Goal: Task Accomplishment & Management: Complete application form

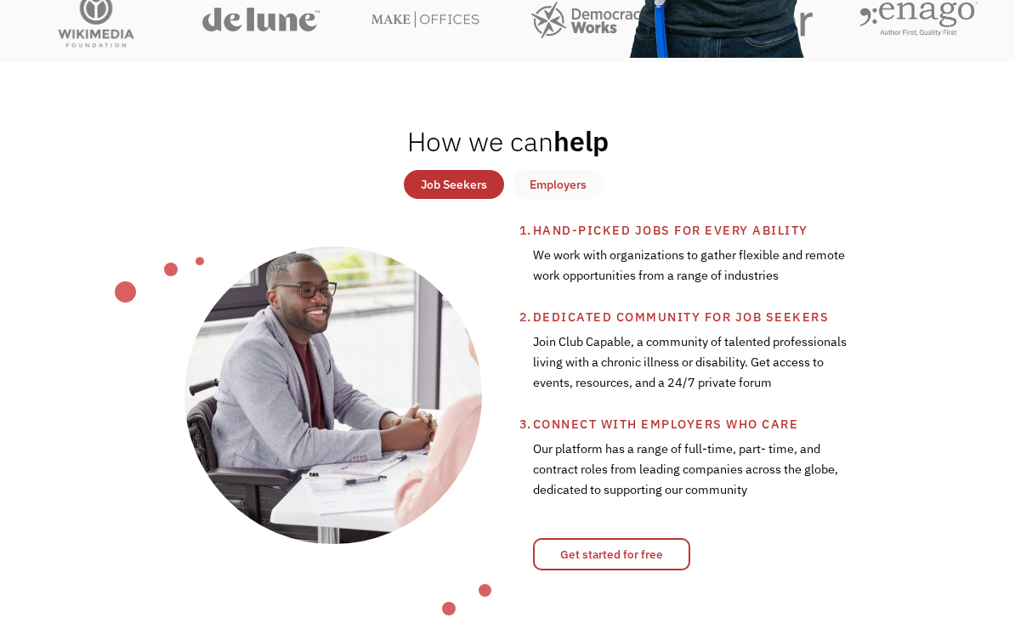
scroll to position [513, 0]
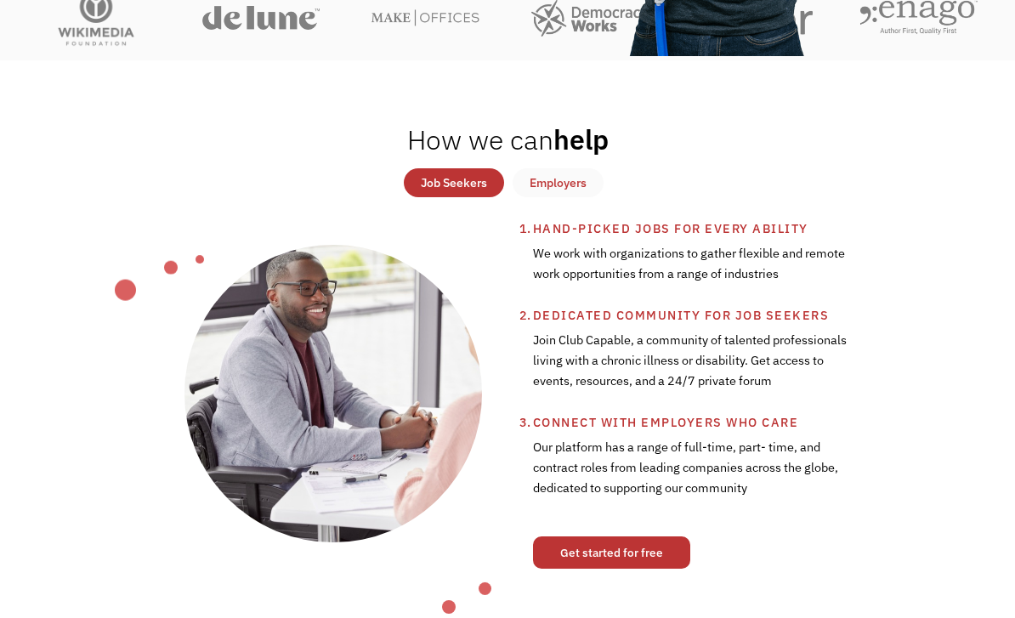
click at [646, 570] on link "Get started for free" at bounding box center [611, 553] width 157 height 32
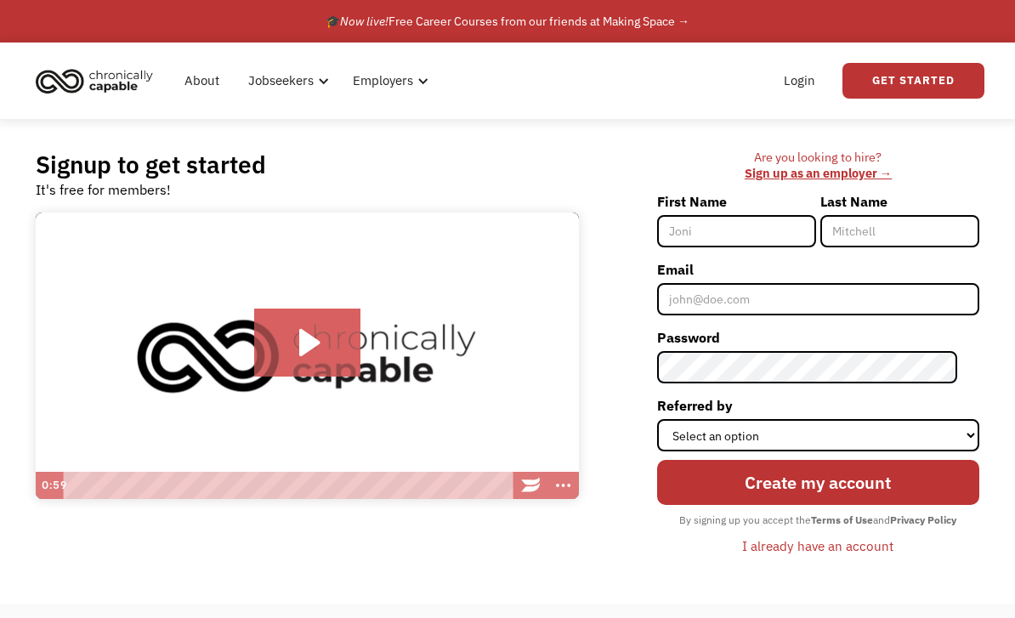
type input "Britney"
type input "Millington"
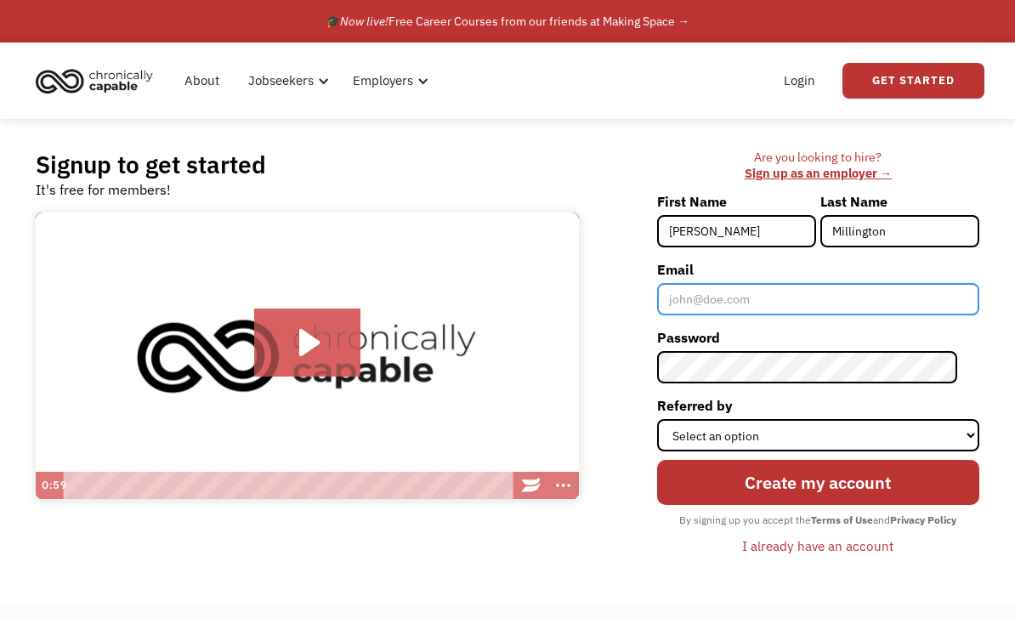
type input "brimillington98@gmail.com"
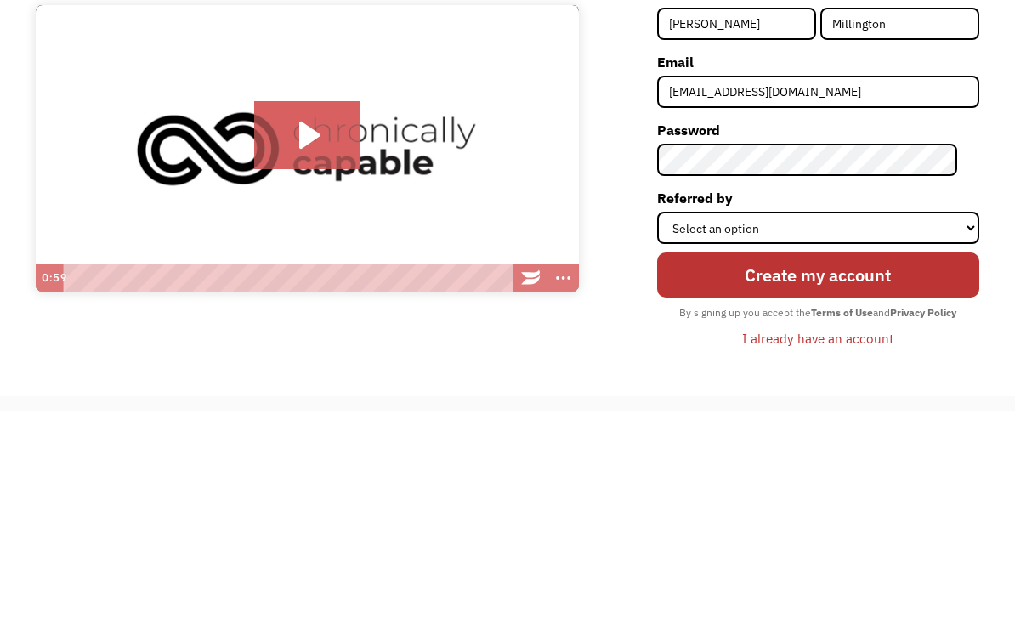
scroll to position [194, 0]
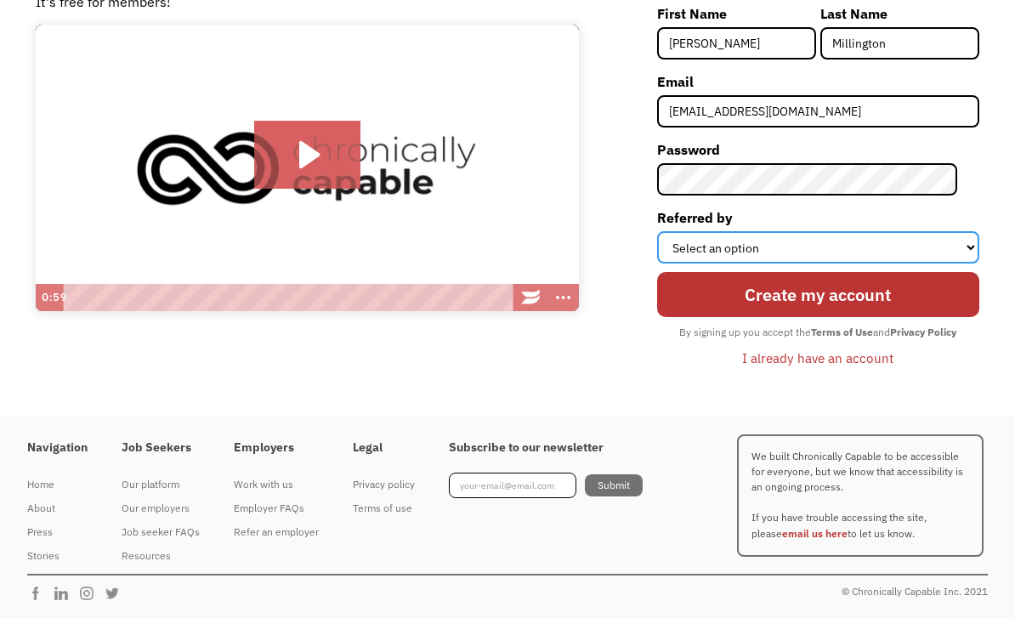
click at [887, 236] on select "Select an option Instagram Facebook Twitter Search Engine News Article Word of …" at bounding box center [818, 247] width 322 height 32
select select "Search Engine"
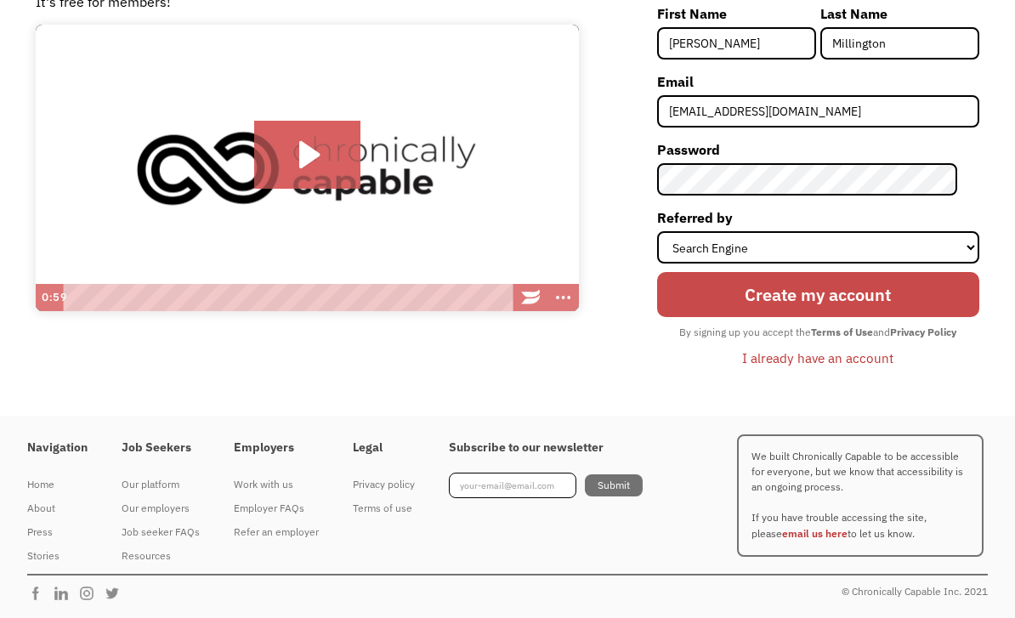
click at [907, 290] on input "Create my account" at bounding box center [818, 294] width 322 height 45
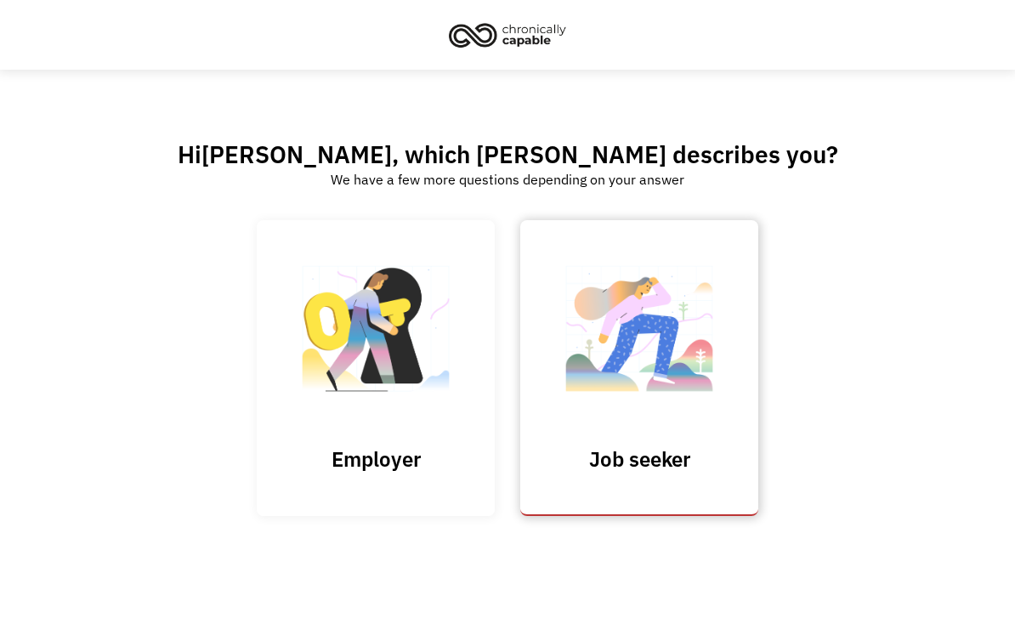
click at [676, 420] on img at bounding box center [639, 337] width 170 height 166
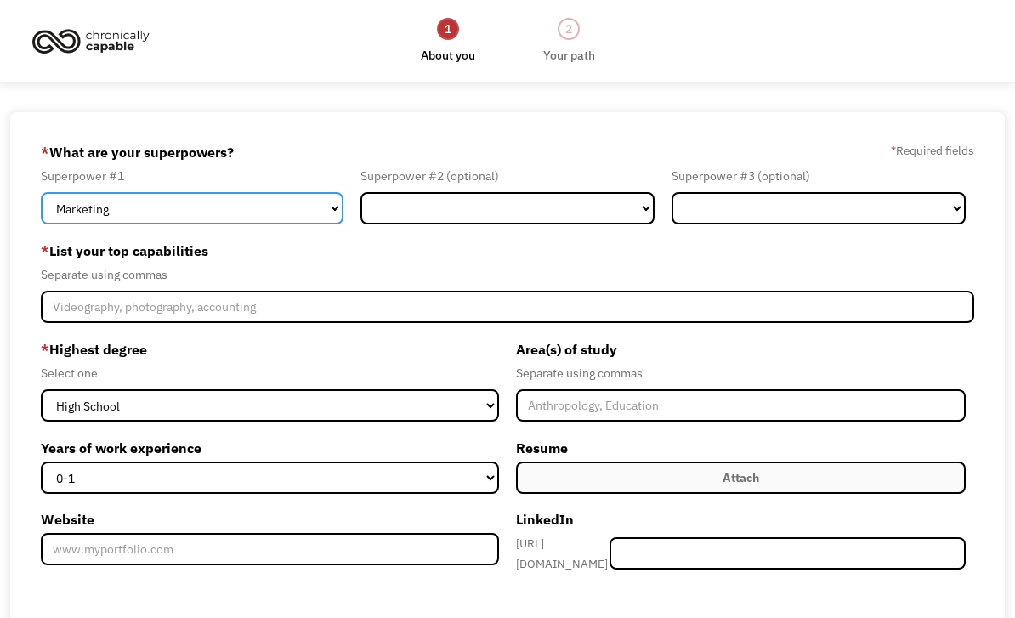
click at [252, 211] on select "Marketing Human Resources Finance Technology Operations Sales Industrial & Manu…" at bounding box center [192, 208] width 303 height 32
select select "Design"
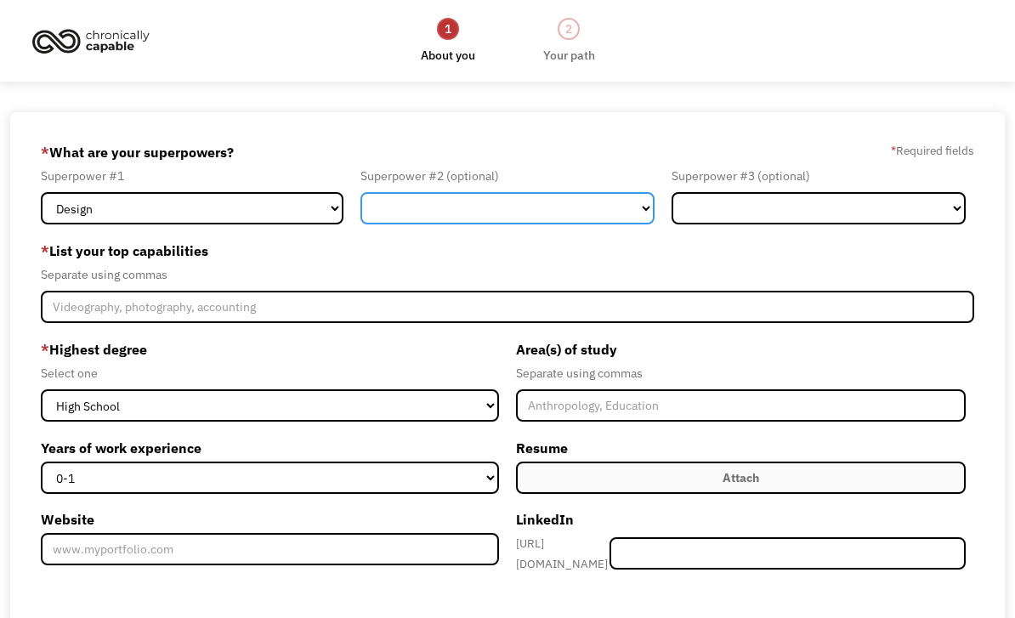
click at [444, 214] on select "Marketing Human Resources Finance Technology Operations Sales Industrial & Manu…" at bounding box center [507, 208] width 294 height 32
select select "Technology"
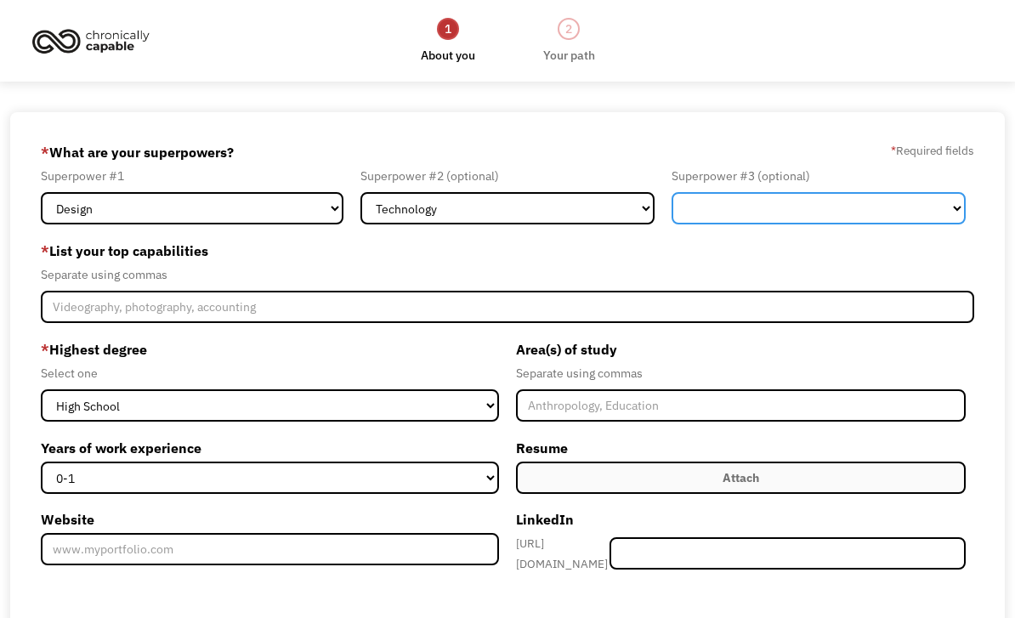
click at [825, 220] on select "Marketing Human Resources Finance Technology Operations Sales Industrial & Manu…" at bounding box center [819, 208] width 294 height 32
select select "Customer Service"
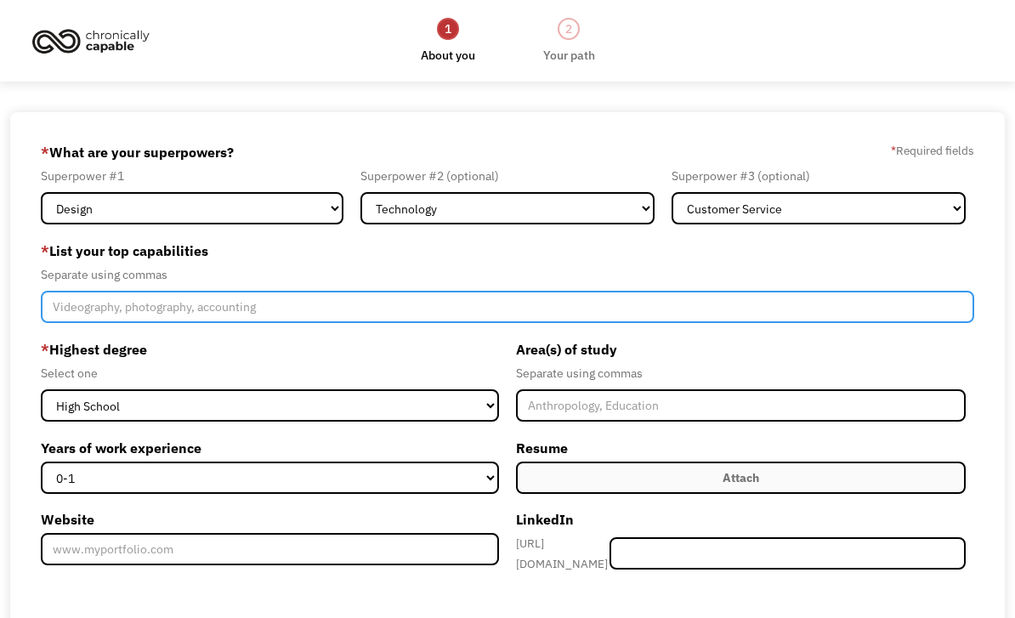
click at [572, 320] on input "Member-Create-Step1" at bounding box center [507, 307] width 933 height 32
click at [344, 317] on input "Organization, Fast Typer, Canva, Google Docs, Reburished Jewelry" at bounding box center [507, 307] width 933 height 32
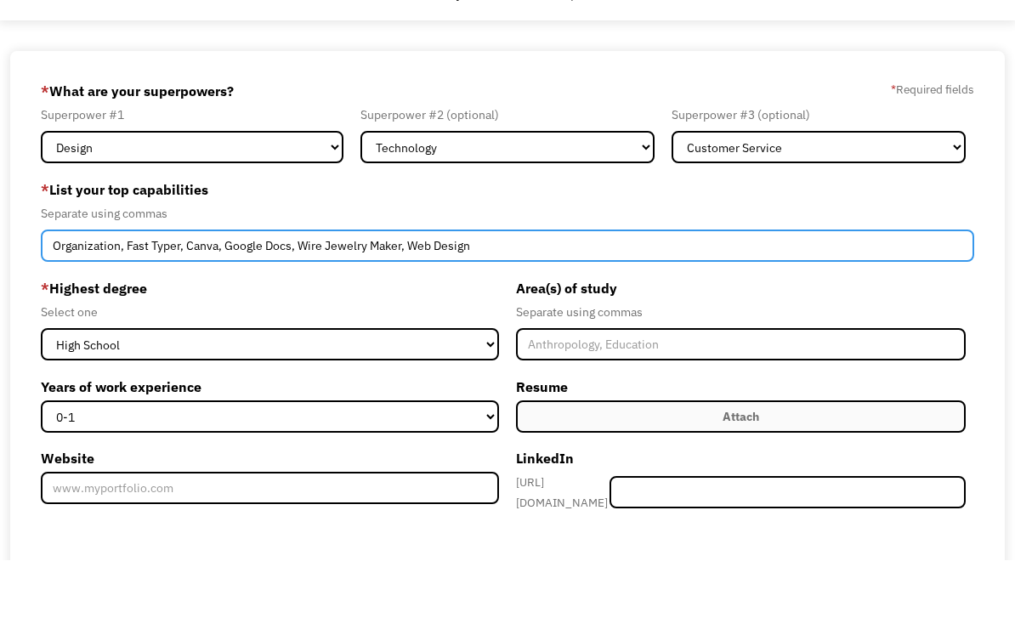
type input "Organization, Fast Typer, Canva, Google Docs, Wire Jewelry Maker, Web Design"
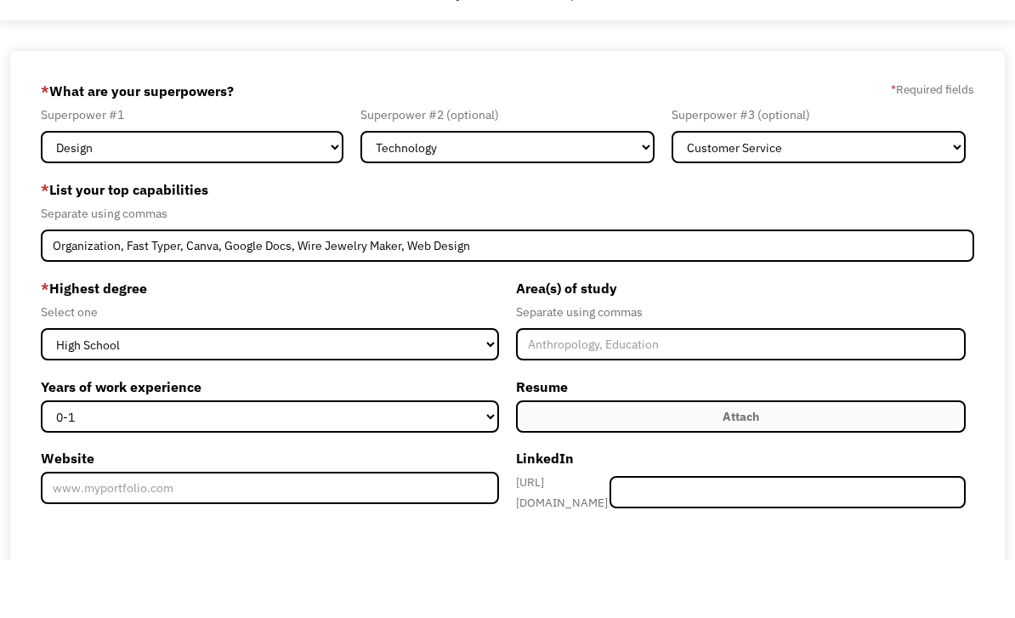
click at [400, 458] on select "0-1 2-4 5-10 11-15 15+" at bounding box center [270, 474] width 458 height 32
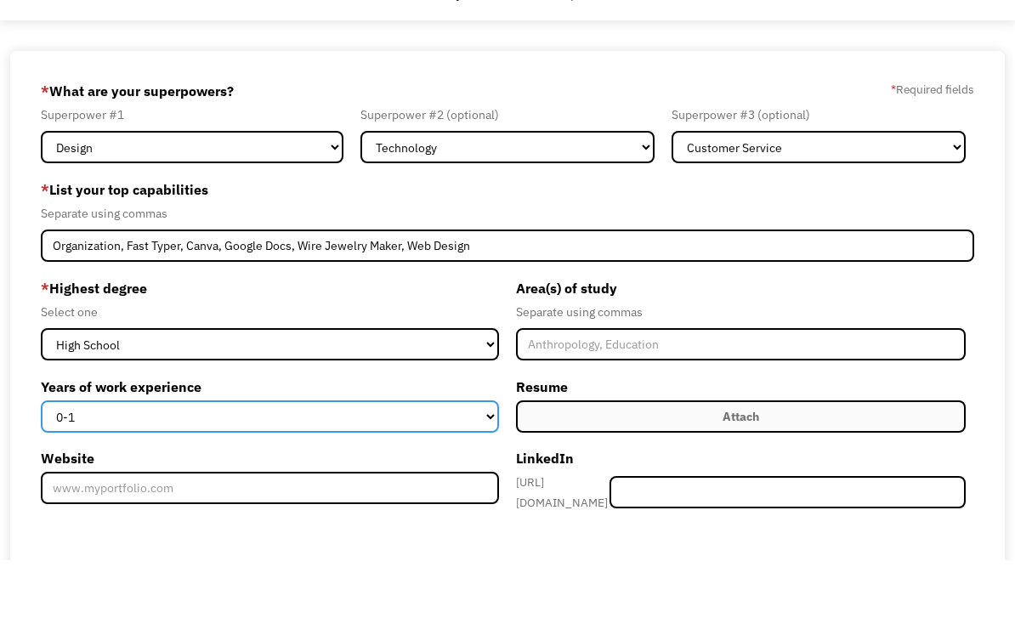
scroll to position [62, 0]
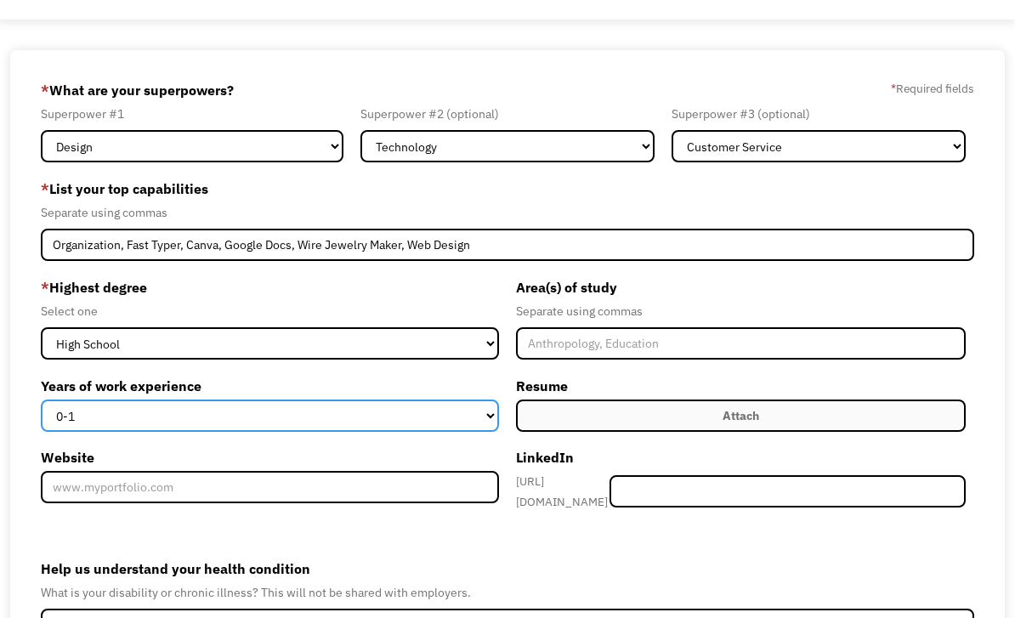
select select "5-10"
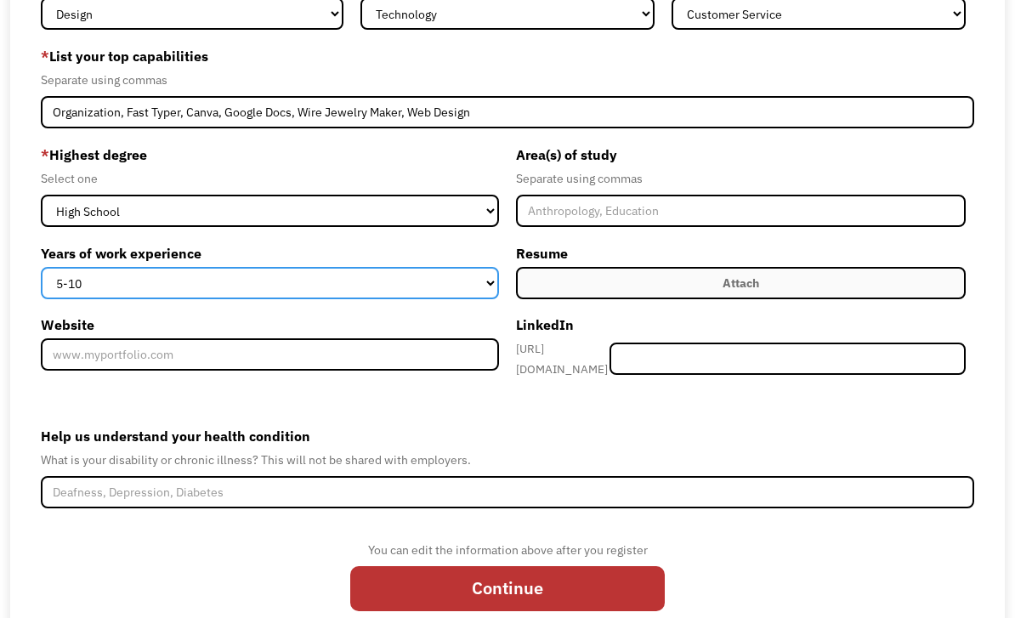
scroll to position [201, 0]
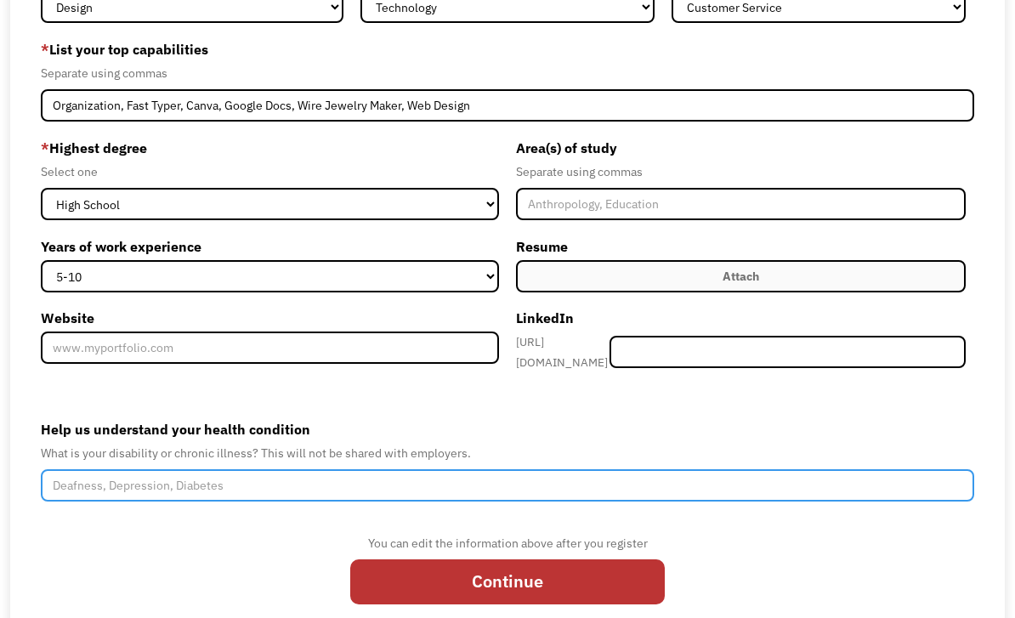
click at [333, 493] on input "Help us understand your health condition" at bounding box center [507, 485] width 933 height 32
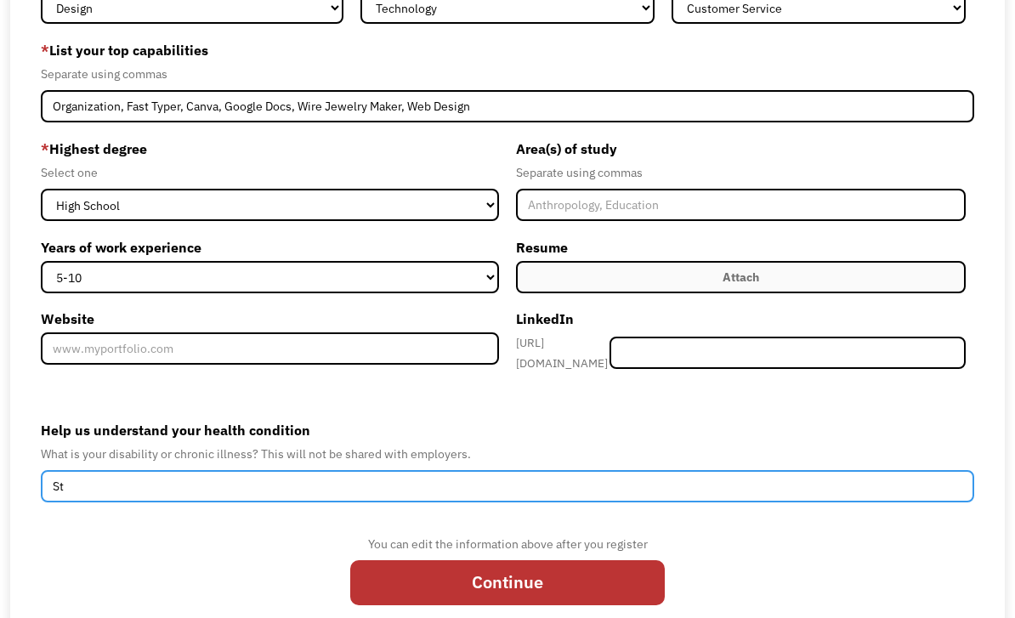
type input "S"
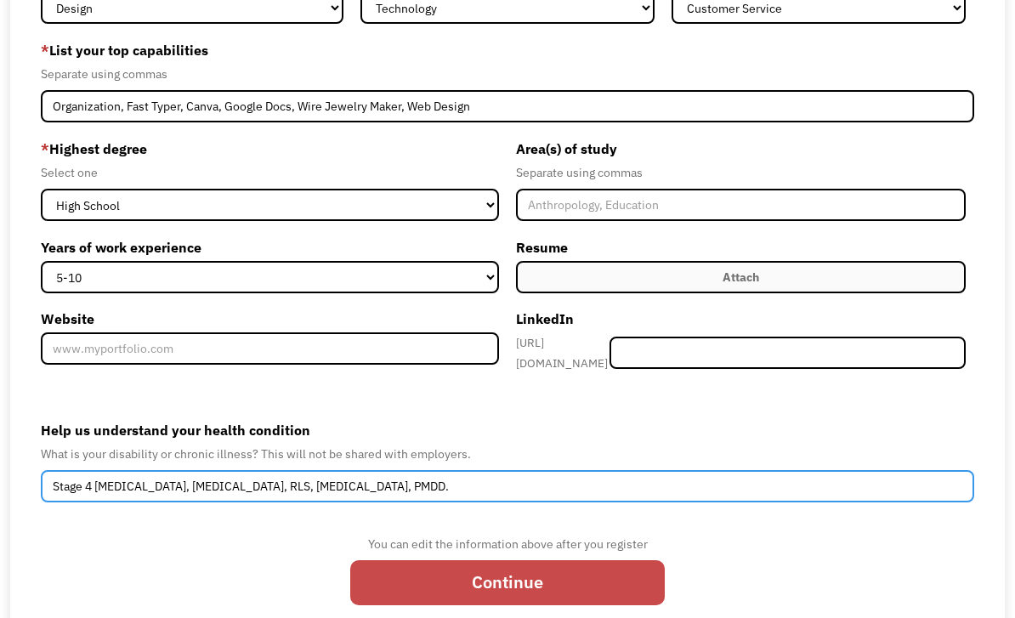
type input "Stage 4 Endometriosis, PTSD, RLS, Social Anxiety, PMDD."
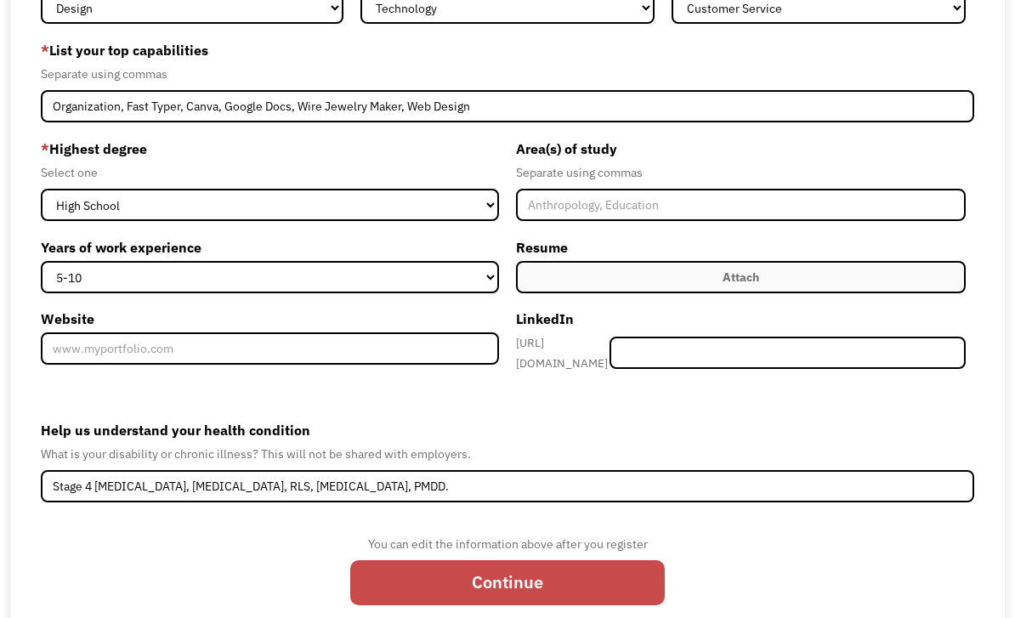
click at [612, 592] on input "Continue" at bounding box center [507, 582] width 315 height 45
type input "Please wait..."
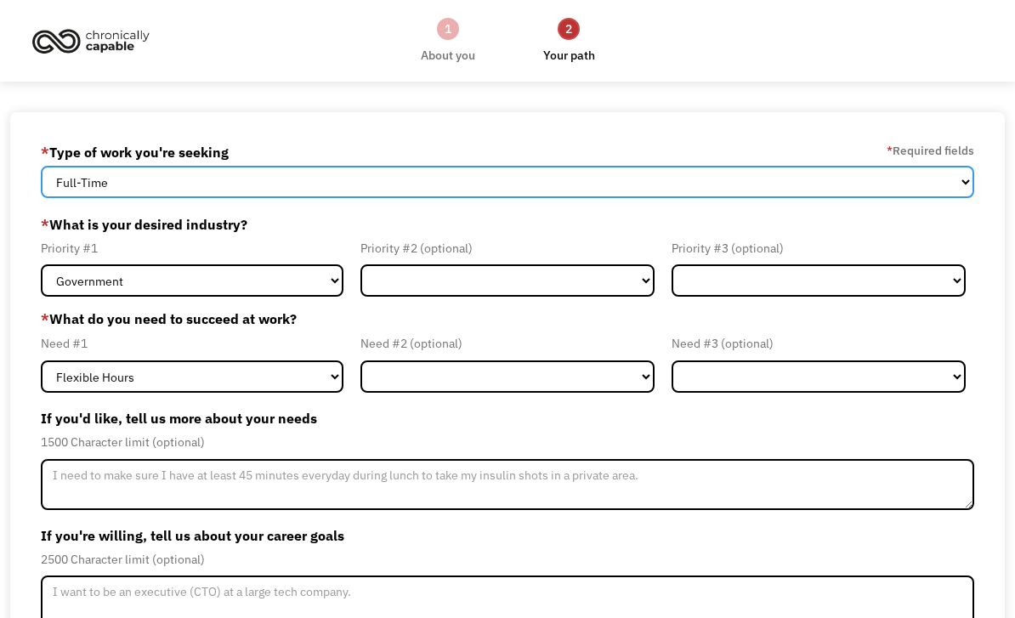
click at [399, 189] on select "Full-Time Part-Time Both Full-Time and Part-Time" at bounding box center [507, 182] width 933 height 32
select select "Both Full-Time and Part-Time"
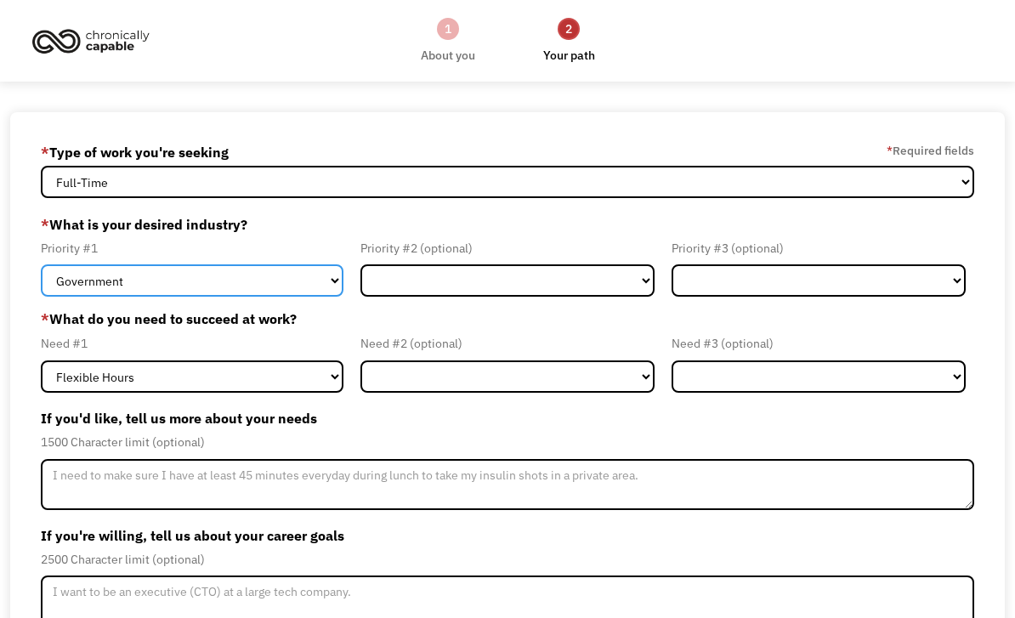
click at [273, 290] on select "Government Finance & Insurance Health & Social Care Tech & Engineering Creative…" at bounding box center [192, 280] width 303 height 32
click at [279, 291] on select "Government Finance & Insurance Health & Social Care Tech & Engineering Creative…" at bounding box center [192, 280] width 303 height 32
select select "Creative & Design"
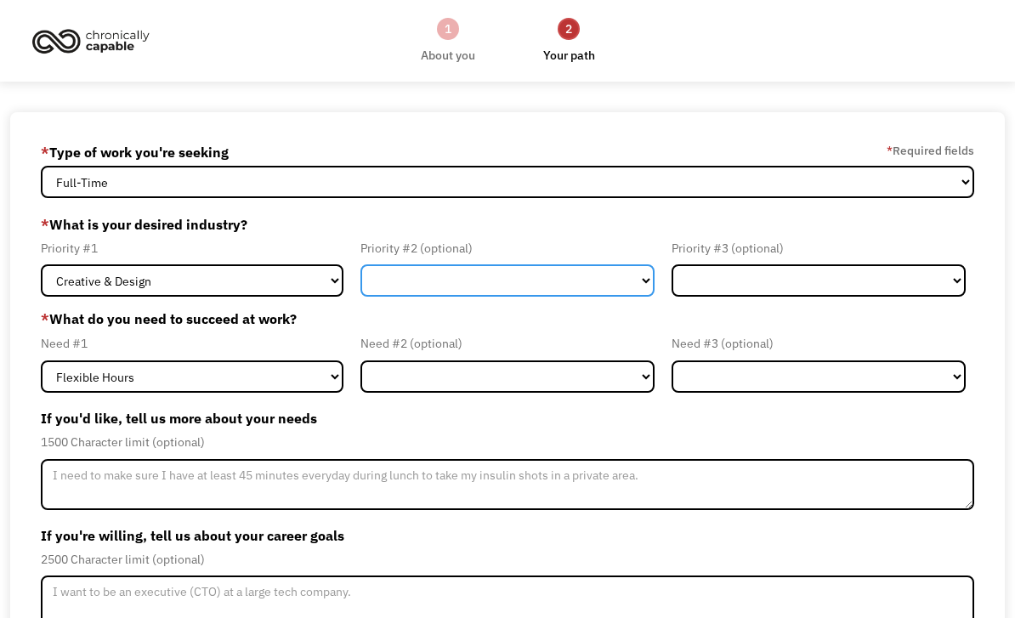
click at [476, 292] on select "Government Finance & Insurance Health & Social Care Tech & Engineering Creative…" at bounding box center [507, 280] width 294 height 32
select select "Creative & Design"
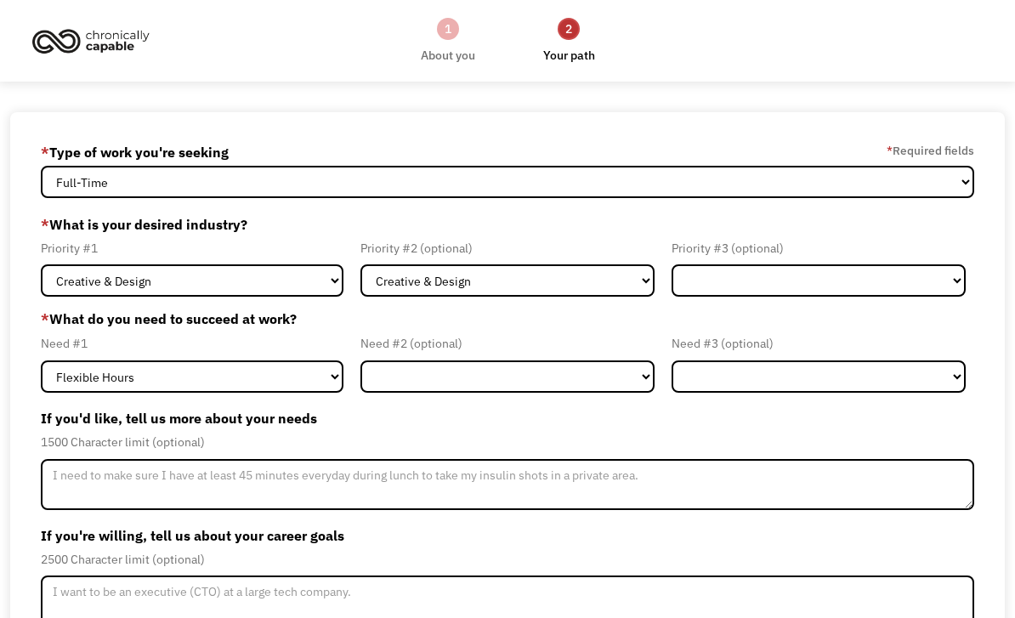
click at [781, 315] on label "* What do you need to succeed at work?" at bounding box center [507, 319] width 933 height 20
click at [783, 297] on select "Government Finance & Insurance Health & Social Care Tech & Engineering Creative…" at bounding box center [819, 280] width 294 height 32
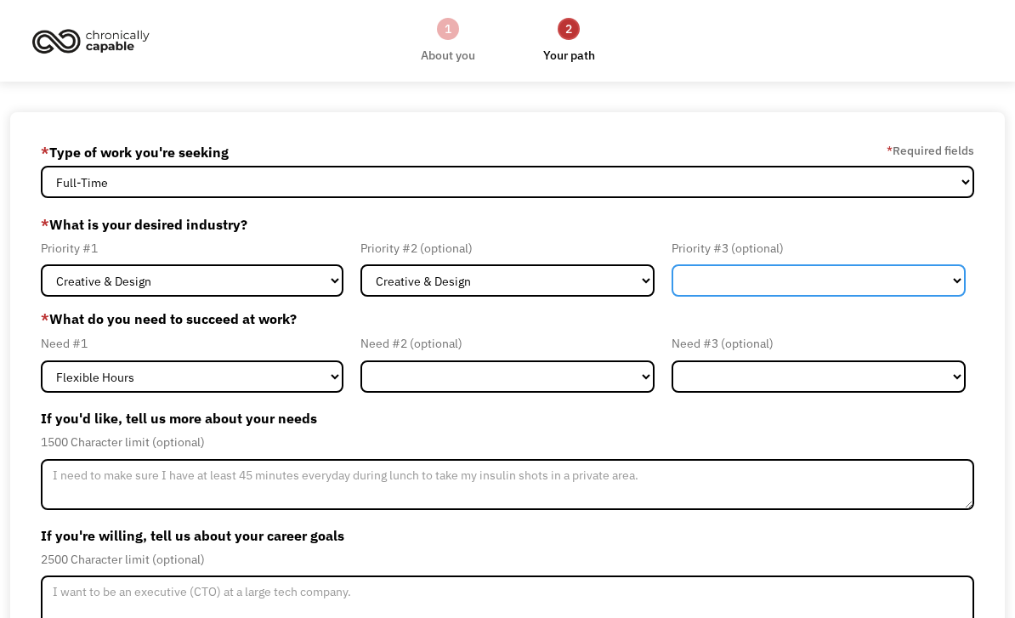
select select "Creative & Design"
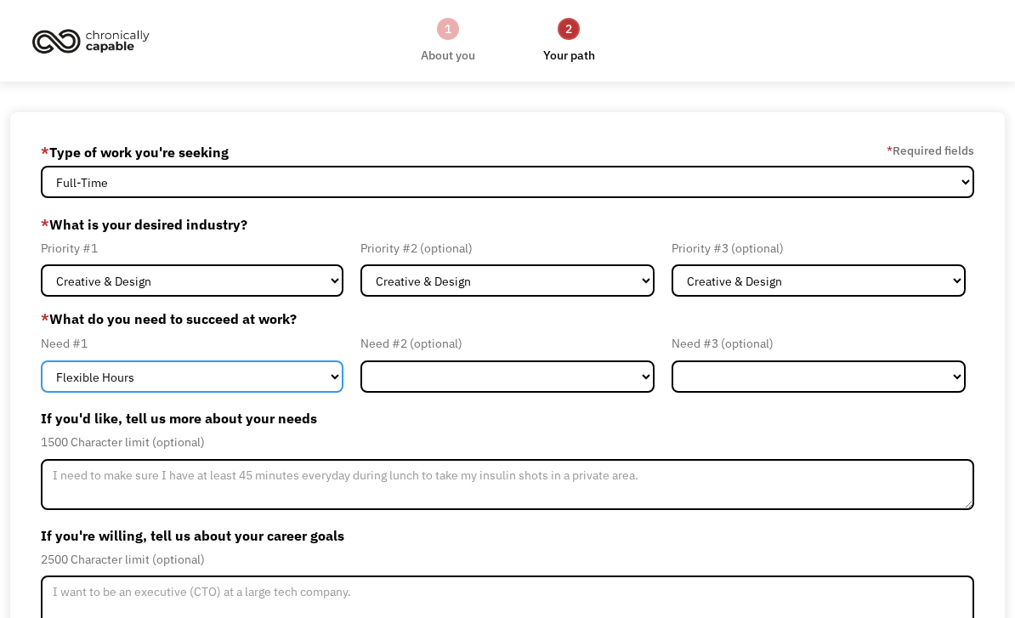
click at [248, 387] on select "Flexible Hours Remote Work Service Animal On-site Accommodations Visual Support…" at bounding box center [192, 376] width 303 height 32
select select "Remote Work"
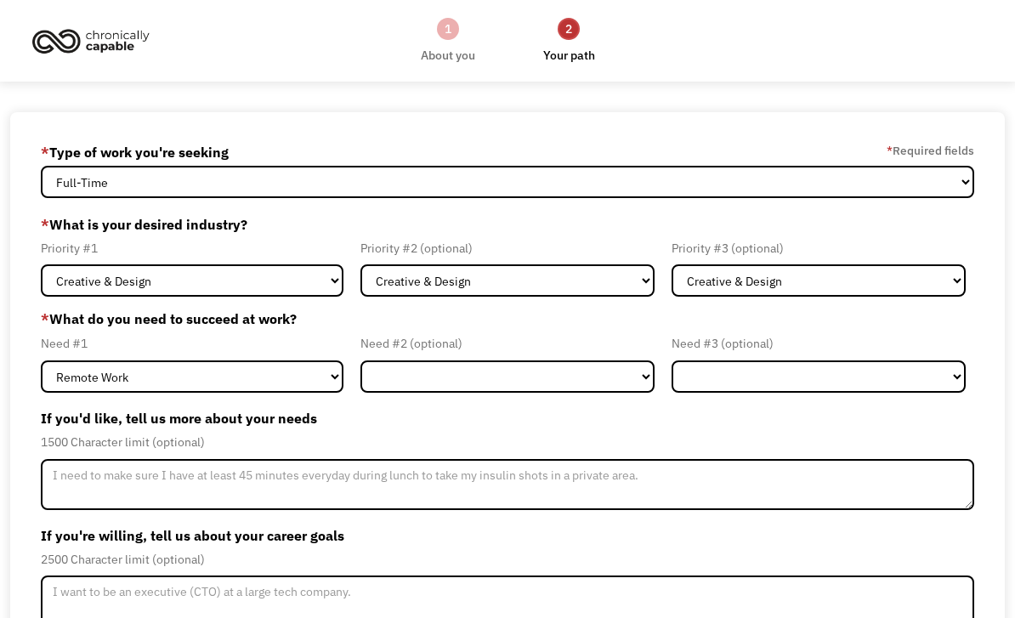
click at [446, 383] on select "Flexible Hours Remote Work Service Animal On-site Accommodations Visual Support…" at bounding box center [507, 376] width 294 height 32
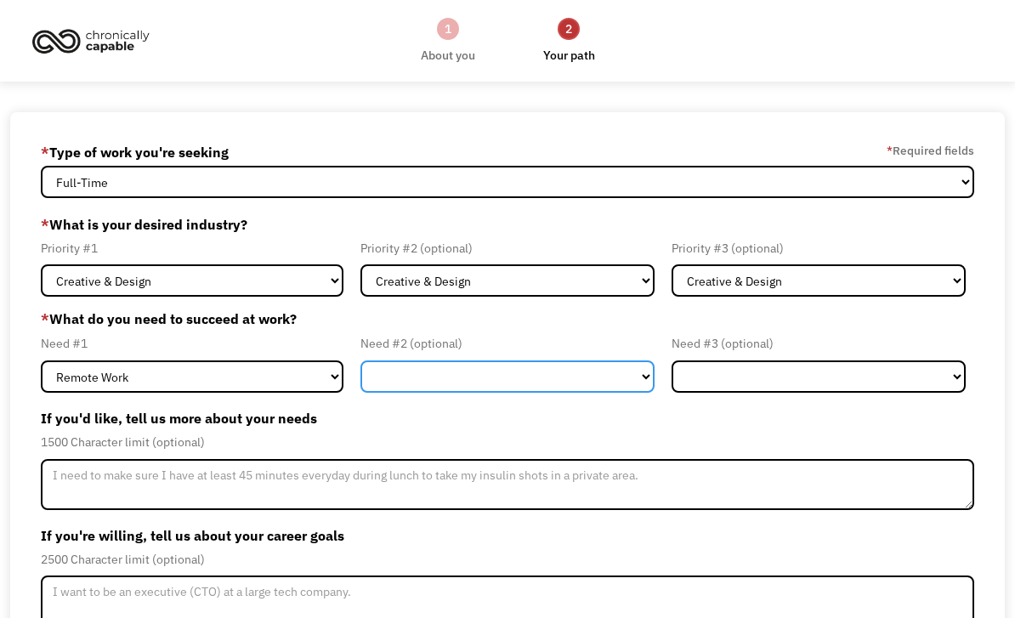
select select "Flexible Hours"
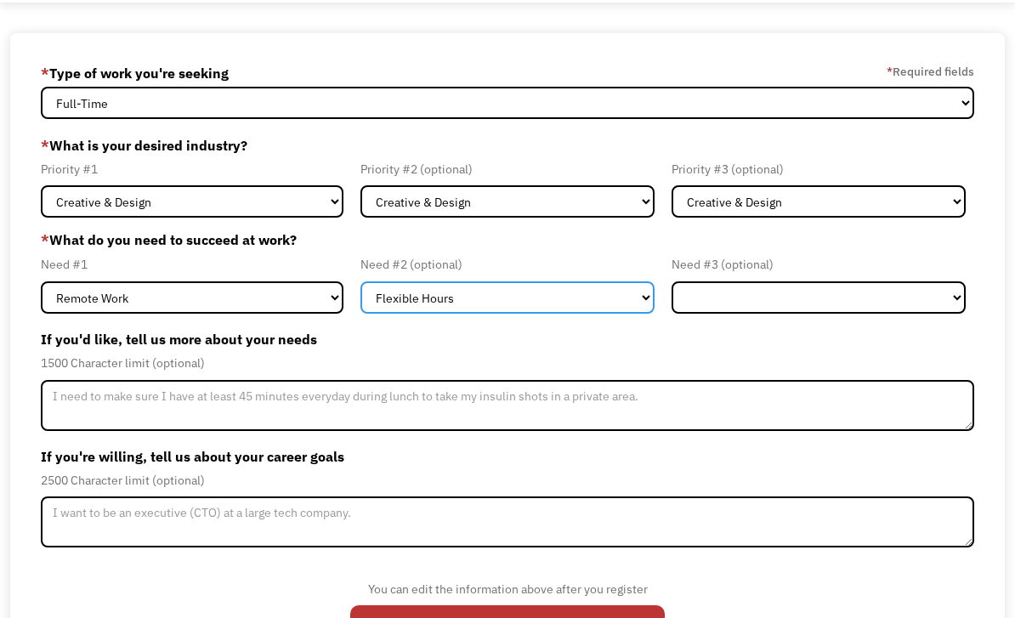
scroll to position [84, 0]
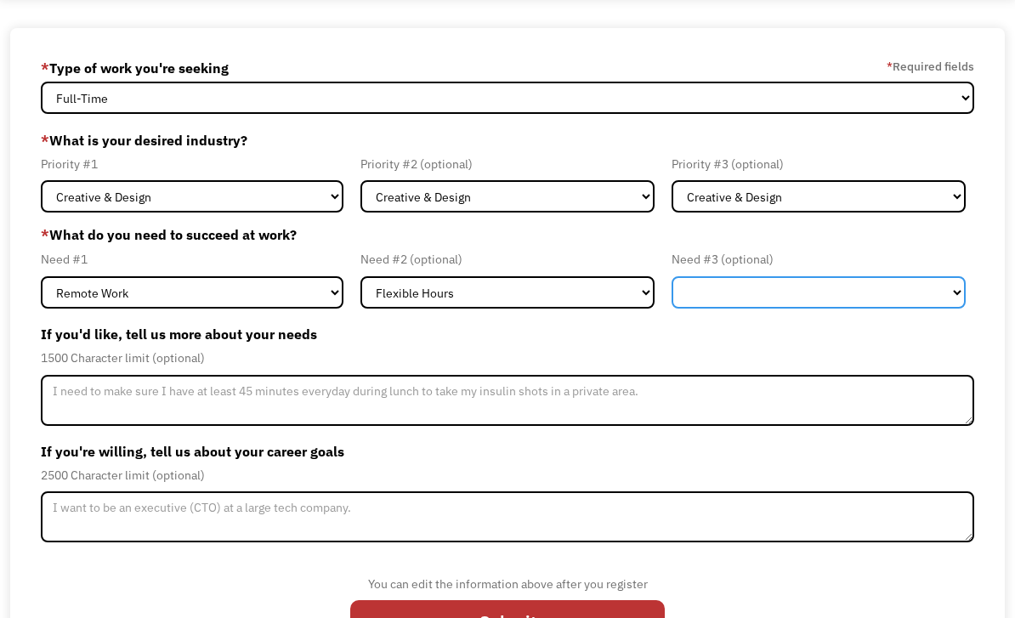
click at [754, 304] on select "Flexible Hours Remote Work Service Animal On-site Accommodations Visual Support…" at bounding box center [819, 292] width 294 height 32
click at [750, 293] on select "Flexible Hours Remote Work Service Animal On-site Accommodations Visual Support…" at bounding box center [819, 292] width 294 height 32
select select "Remote Work"
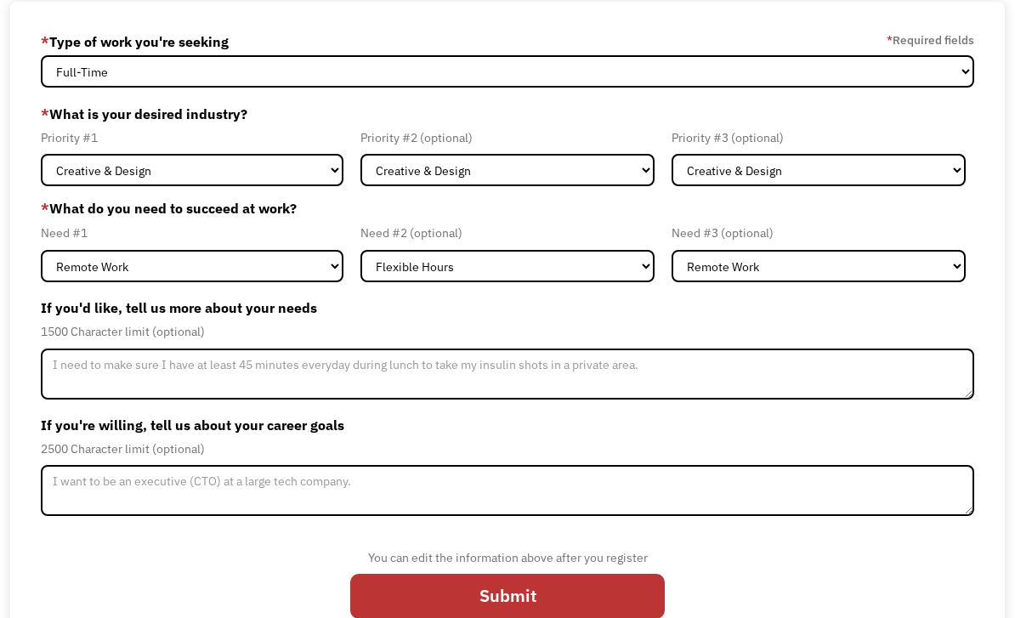
click at [43, 316] on label "If you'd like, tell us more about your needs" at bounding box center [507, 307] width 933 height 27
click at [66, 311] on label "If you'd like, tell us more about your needs" at bounding box center [507, 307] width 933 height 27
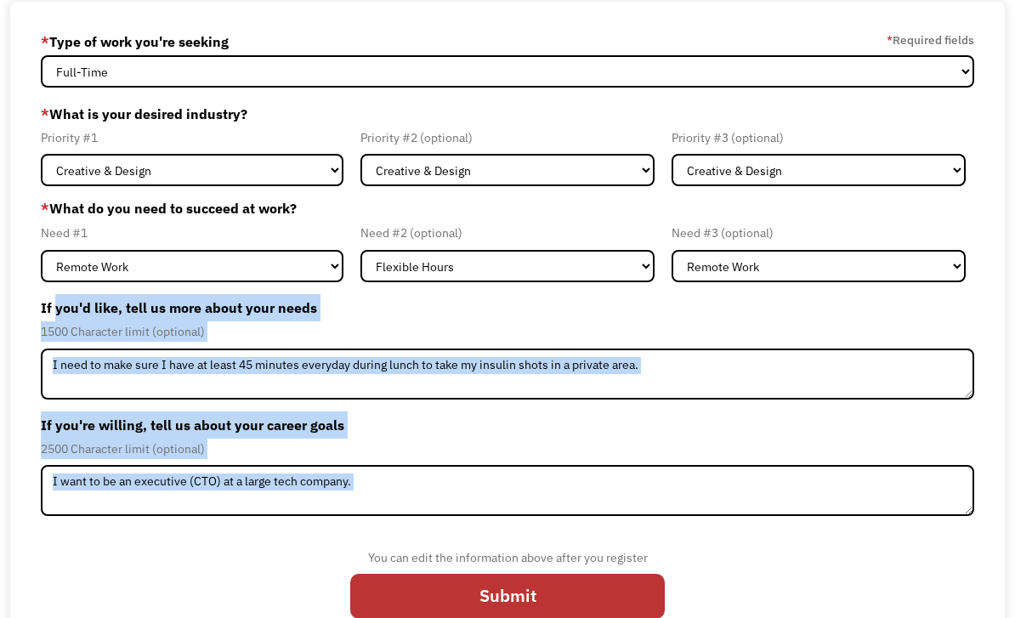
copy form "you'd like, tell us more about your needs 1500 Character limit (optional) If yo…"
click at [988, 451] on div "68db25e9f19ac378513c3b72 brimillington98@gmail.com Britney Millington * Type of…" at bounding box center [507, 329] width 995 height 655
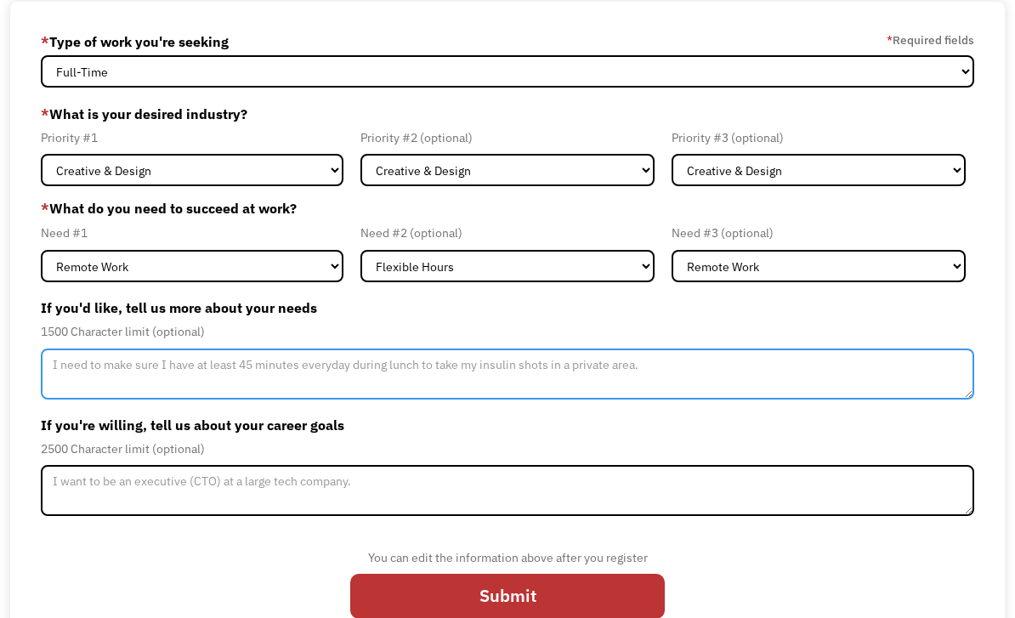
click at [692, 381] on textarea "Member-Update-Form-Step2" at bounding box center [507, 374] width 933 height 51
paste textarea "Because of stage 4 endometriosis, I deal with severe flare days that make it im…"
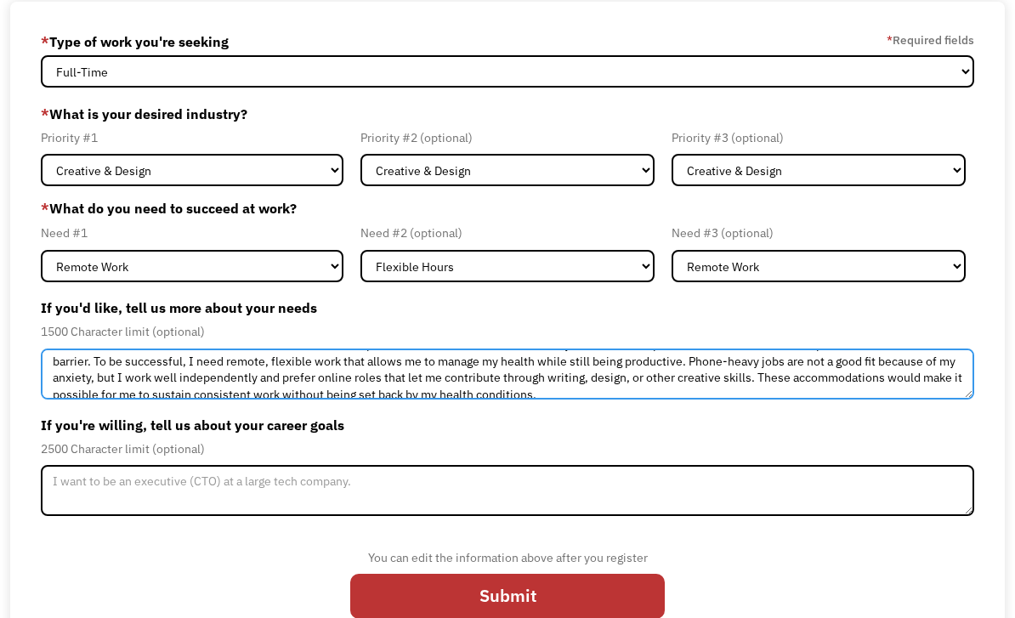
scroll to position [48, 0]
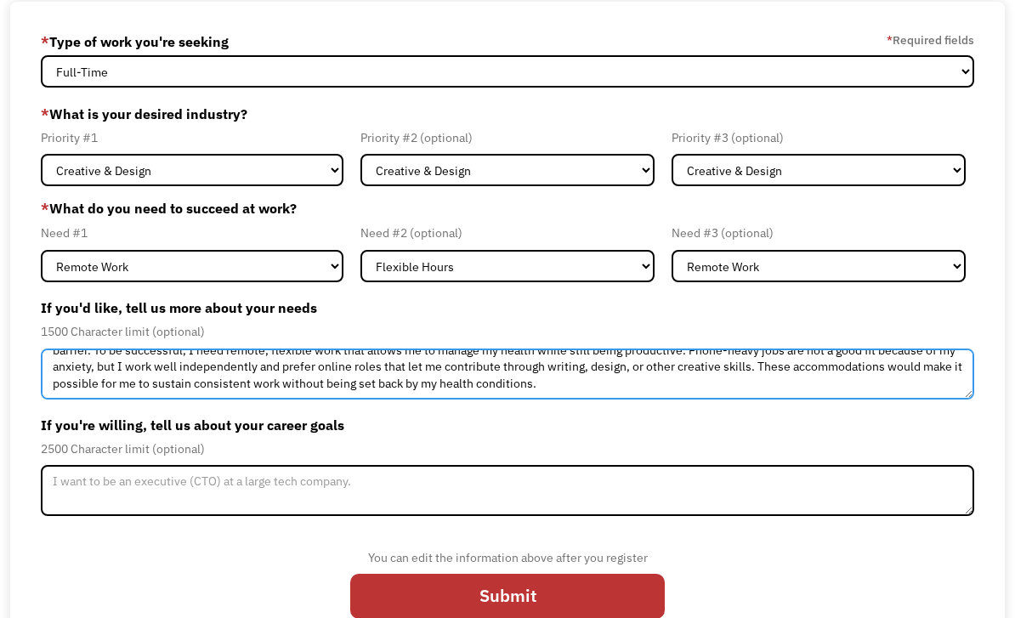
type textarea "Because of stage 4 endometriosis, I deal with severe flare days that make it im…"
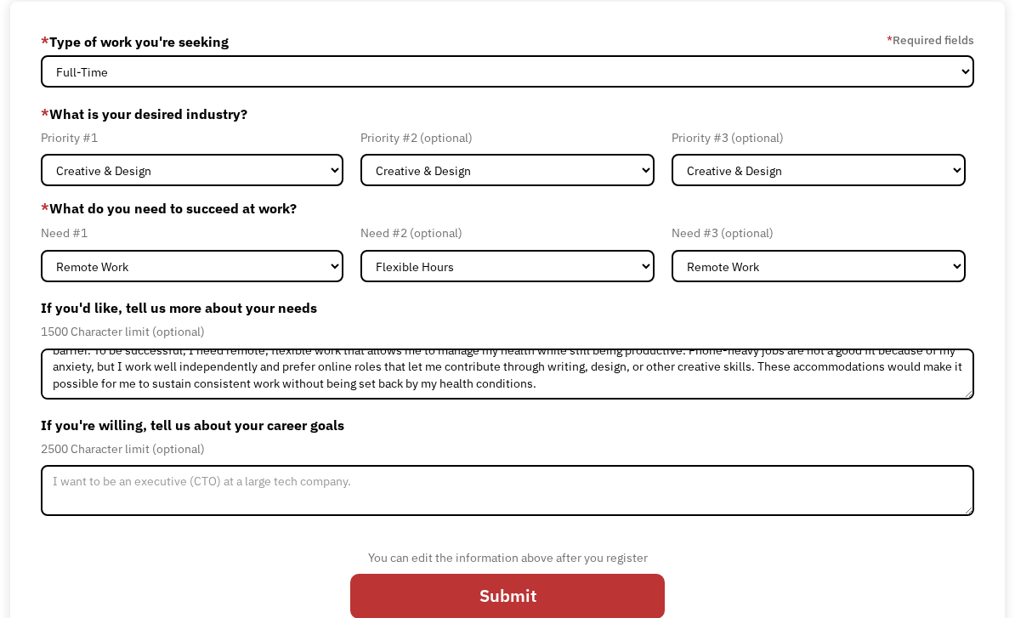
click at [451, 491] on textarea "Member-Update-Form-Step2" at bounding box center [507, 490] width 933 height 51
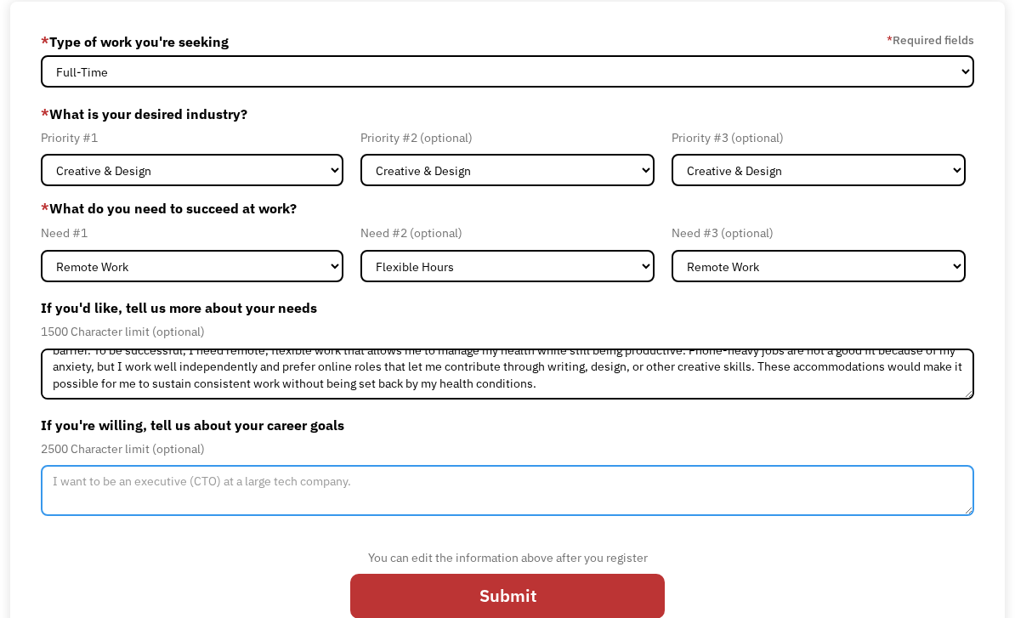
click at [446, 496] on textarea "Member-Update-Form-Step2" at bounding box center [507, 490] width 933 height 51
paste textarea "My career goals are to find meaningful remote work that supports my health limi…"
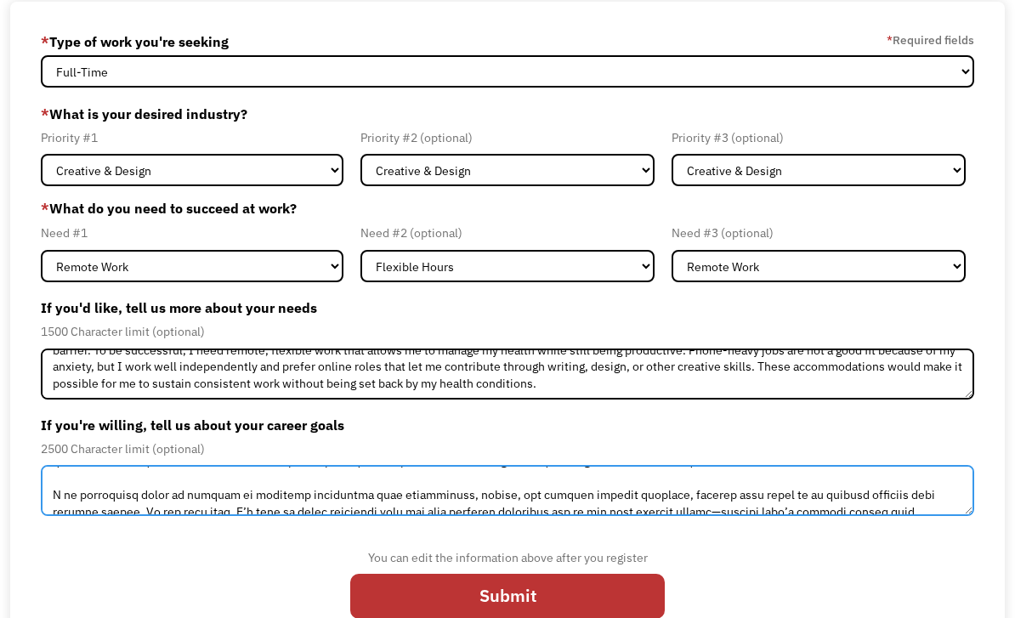
scroll to position [77, 0]
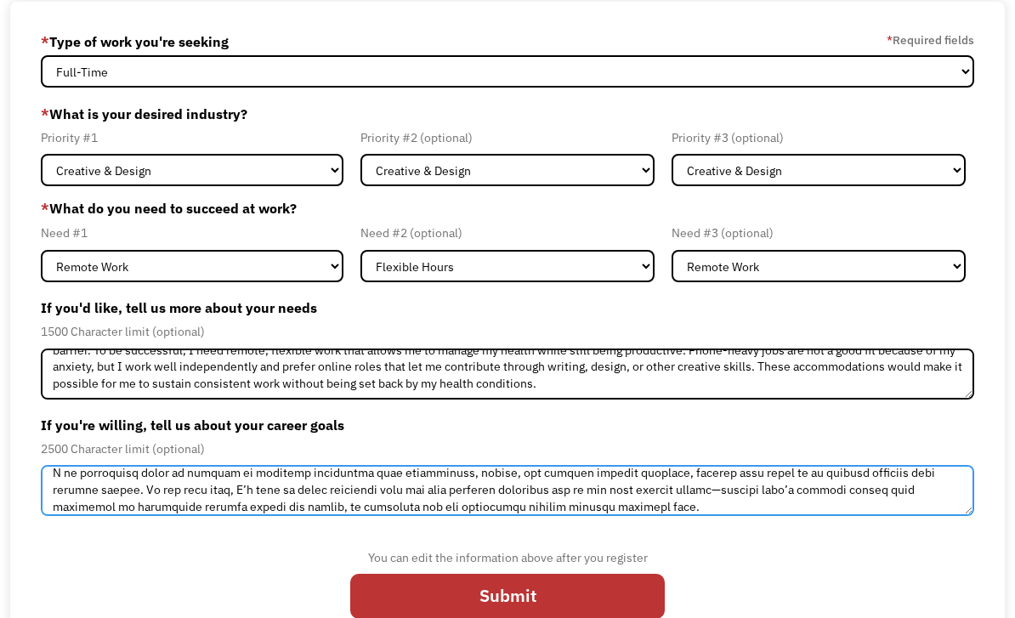
click at [653, 496] on textarea "Member-Update-Form-Step2" at bounding box center [507, 490] width 933 height 51
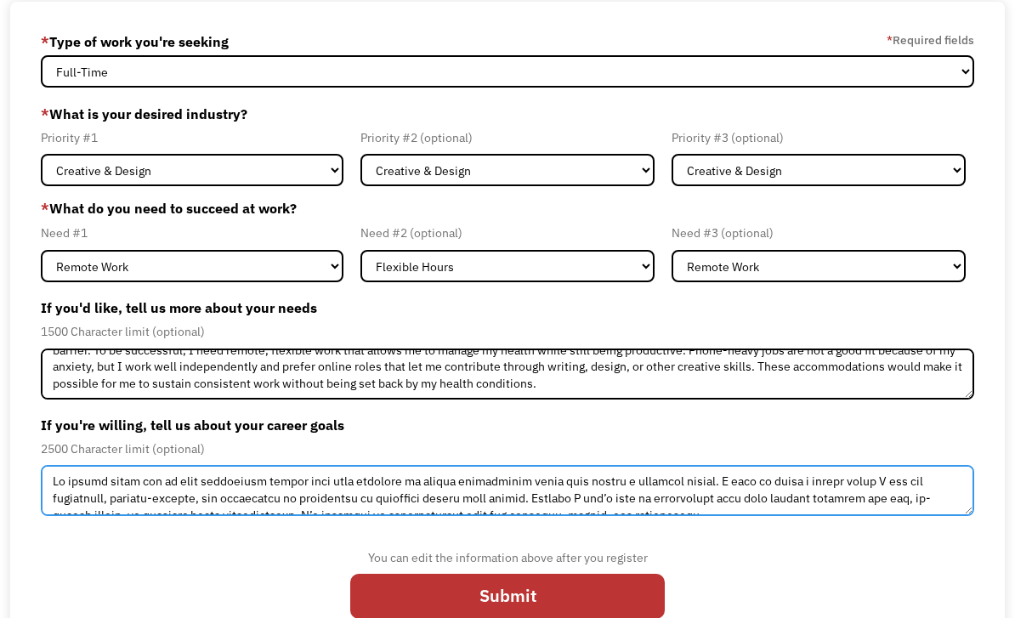
scroll to position [165, 0]
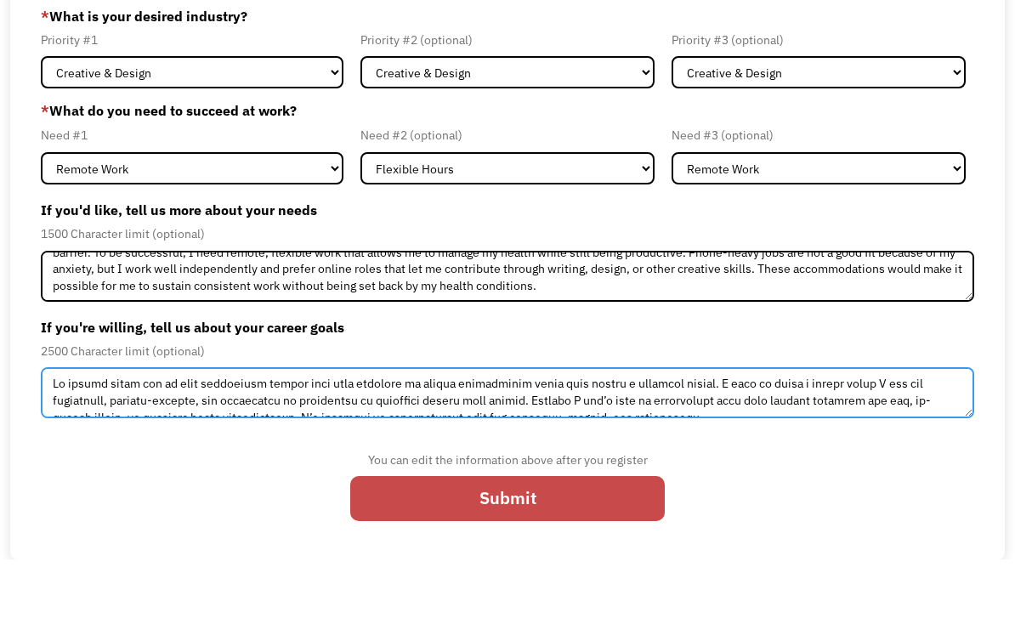
type textarea "My career goals are to find meaningful remote work that supports my health limi…"
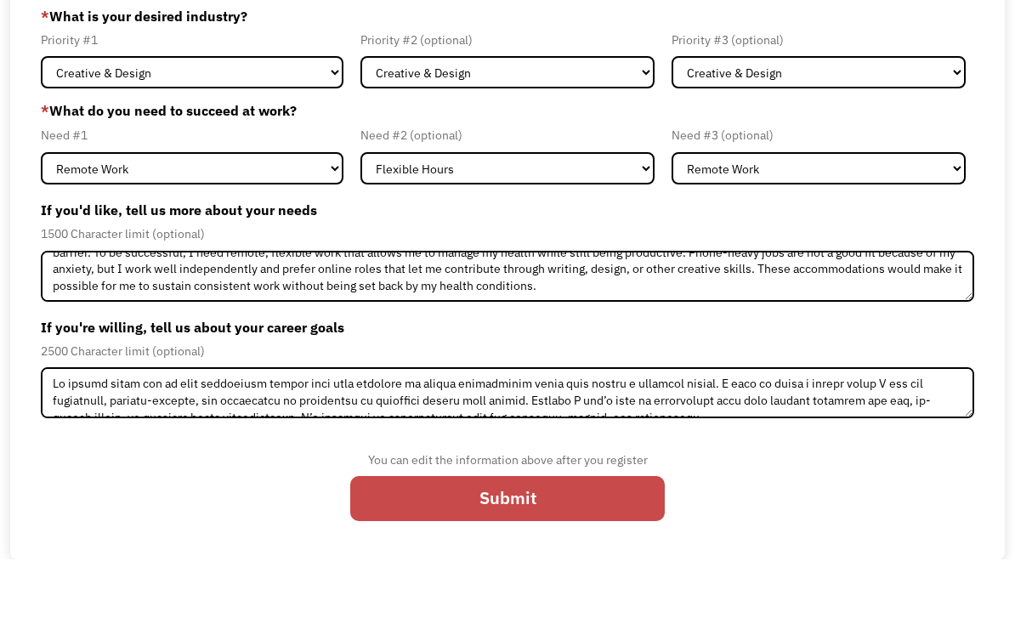
click at [591, 535] on input "Submit" at bounding box center [507, 557] width 315 height 45
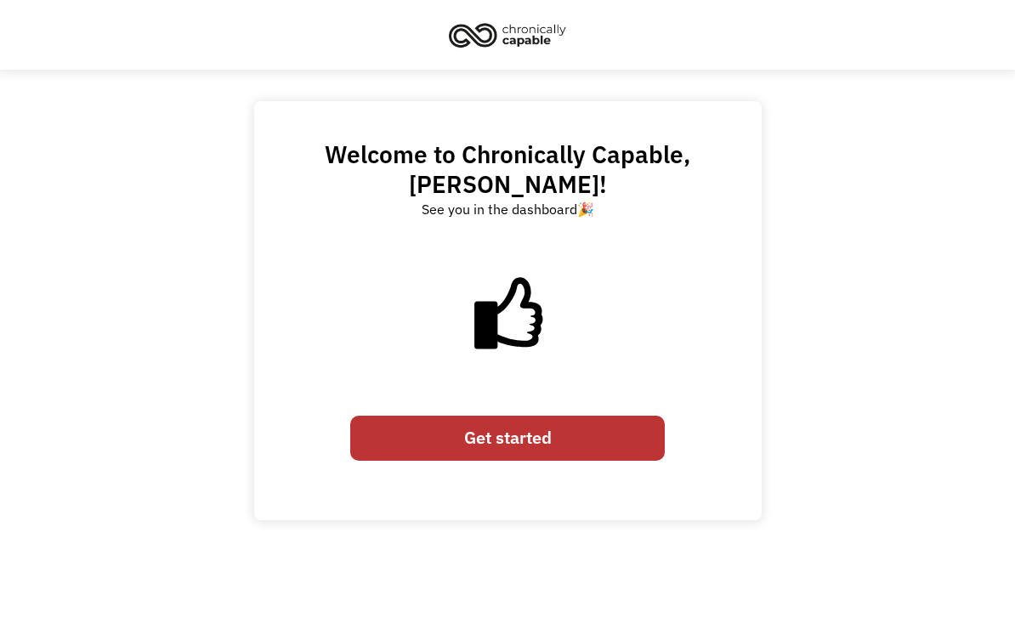
click at [615, 418] on link "Get started" at bounding box center [507, 438] width 315 height 45
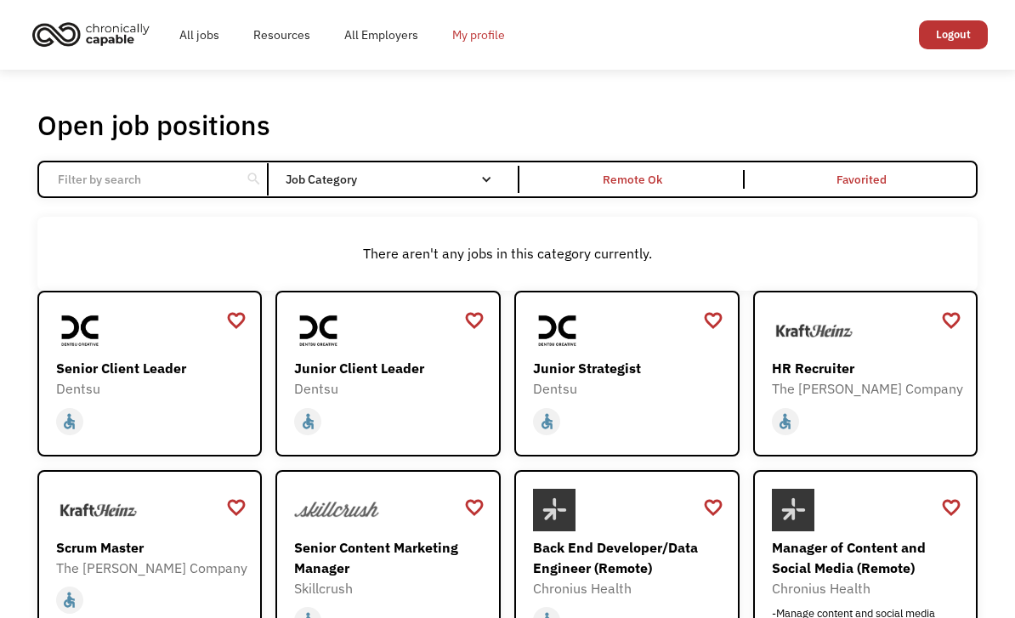
click at [464, 33] on link "My profile" at bounding box center [478, 35] width 87 height 54
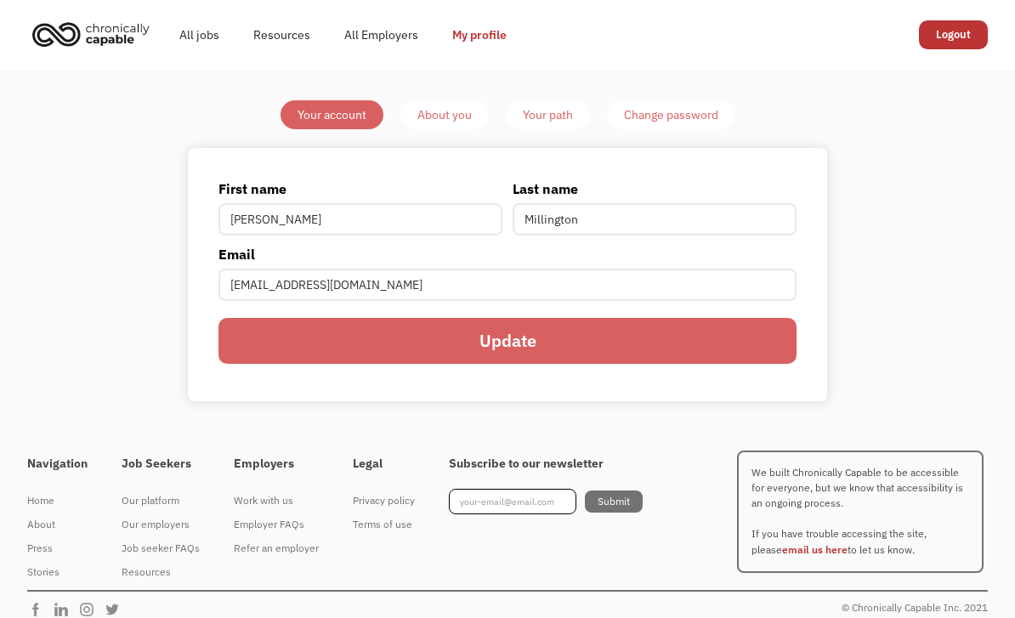
click at [463, 121] on div "About you" at bounding box center [444, 115] width 54 height 20
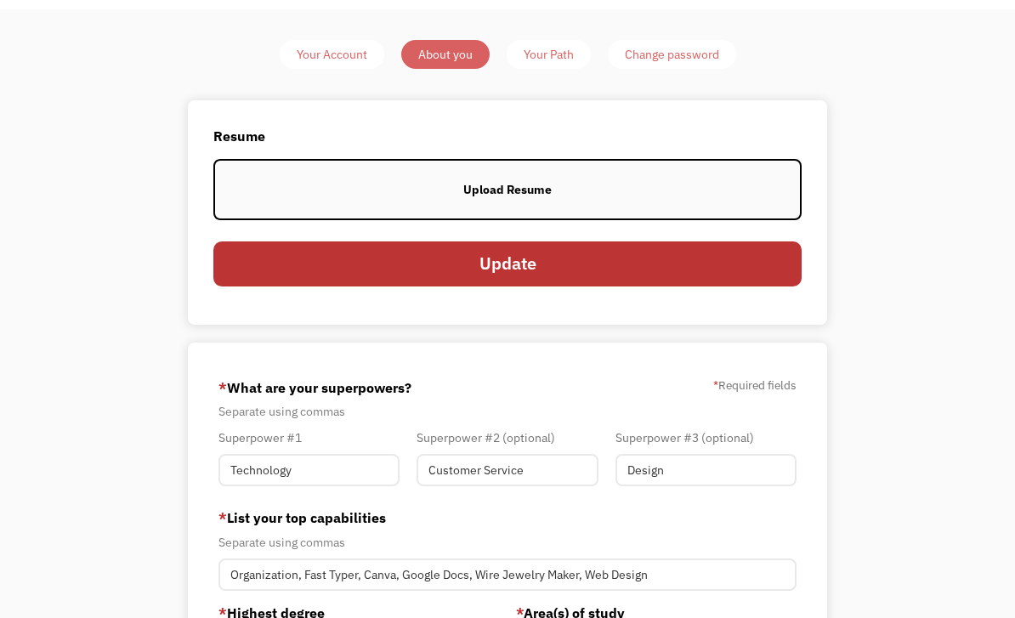
scroll to position [60, 0]
click at [563, 57] on div "Your Path" at bounding box center [549, 55] width 50 height 20
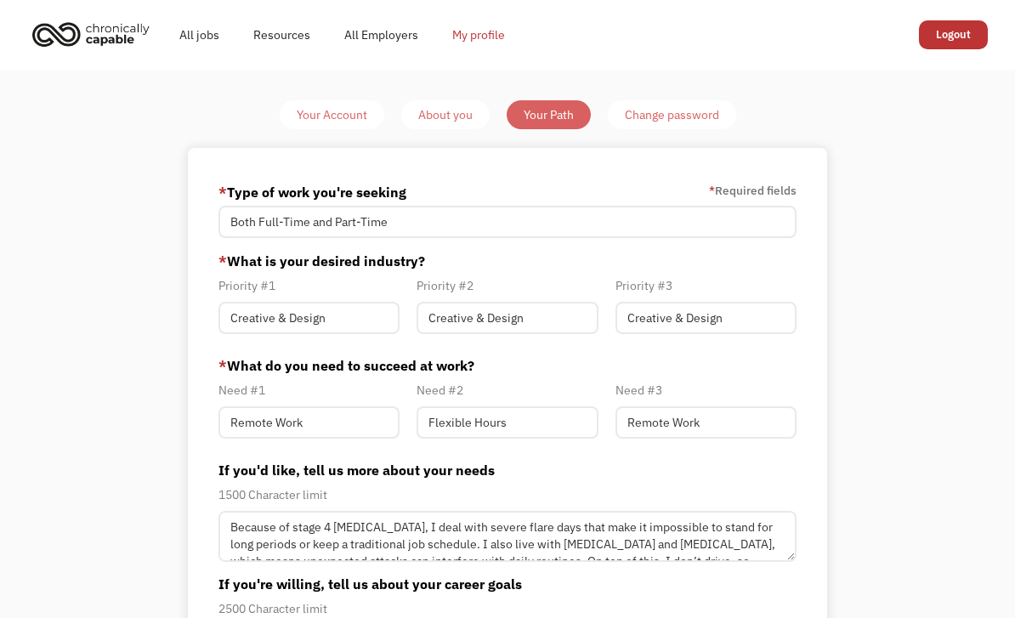
click at [475, 25] on link "My profile" at bounding box center [478, 35] width 87 height 54
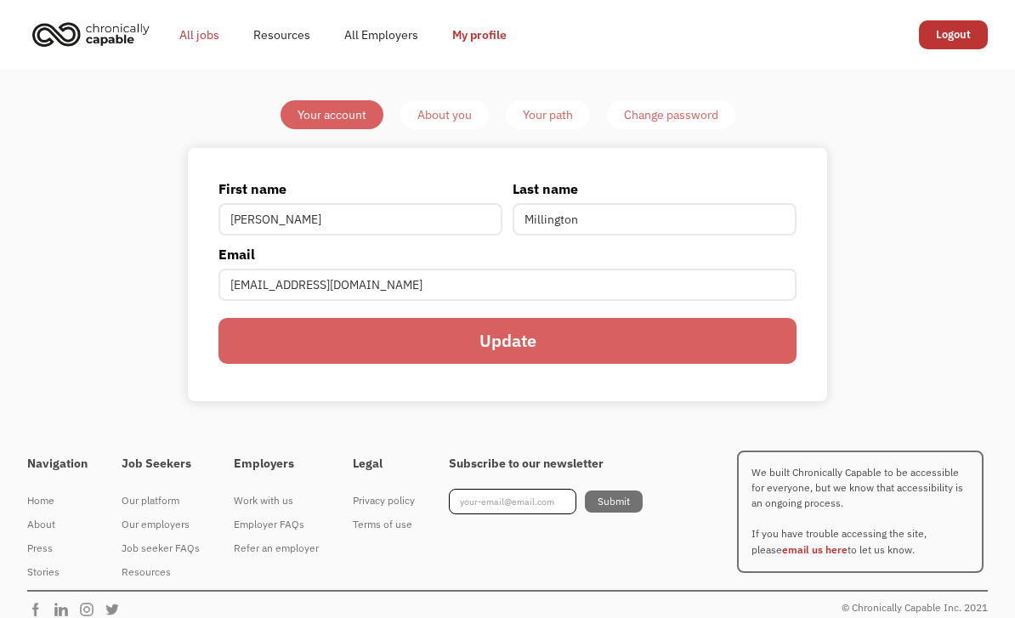
click at [207, 39] on link "All jobs" at bounding box center [199, 35] width 74 height 54
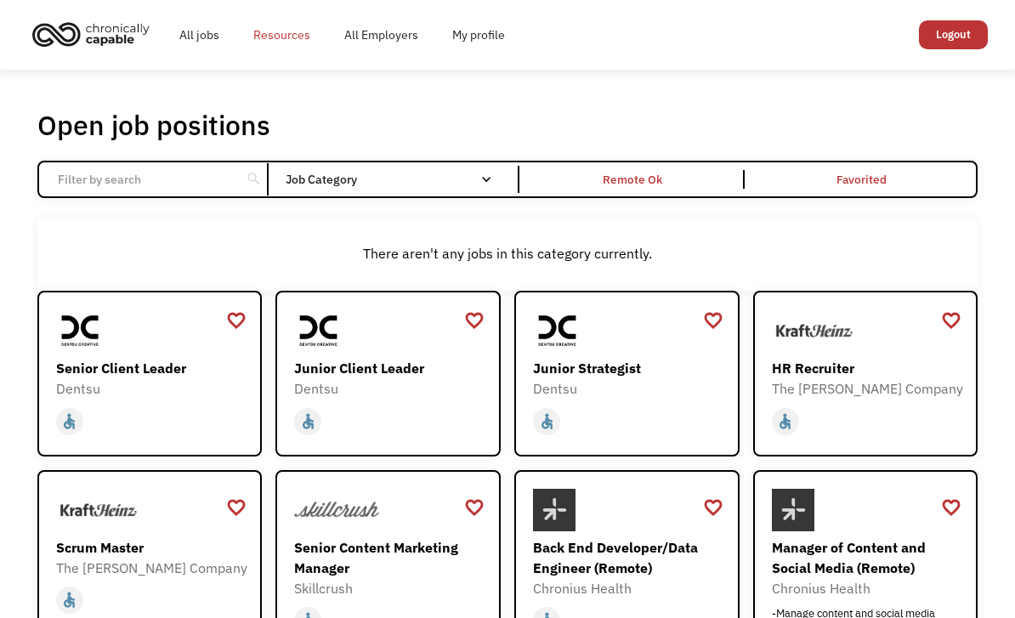
click at [290, 38] on link "Resources" at bounding box center [281, 35] width 91 height 54
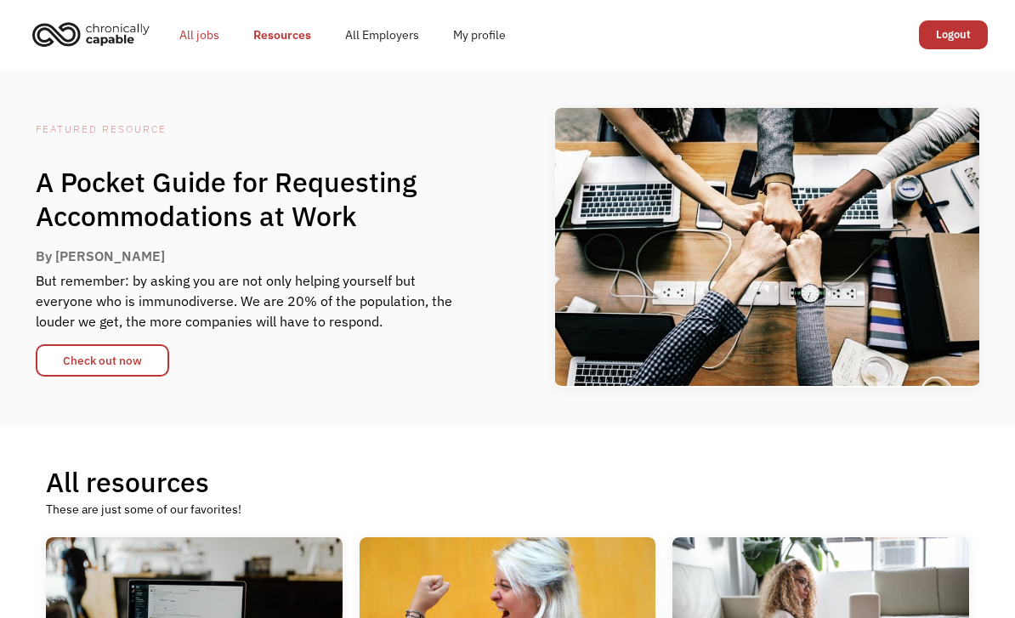
click at [196, 34] on link "All jobs" at bounding box center [199, 35] width 74 height 54
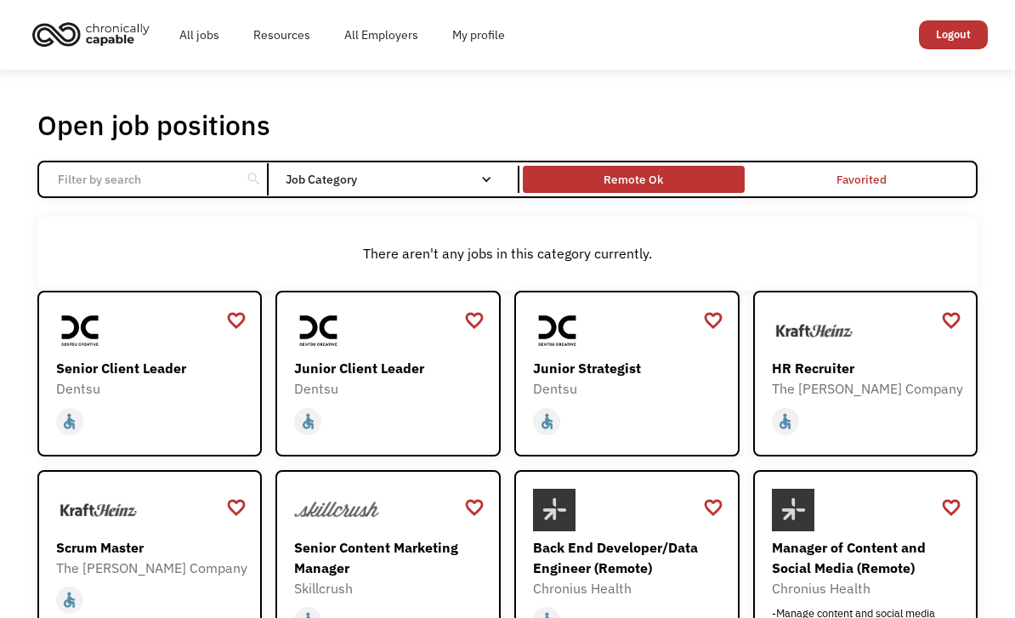
click at [689, 188] on div "Remote Ok" at bounding box center [634, 179] width 222 height 19
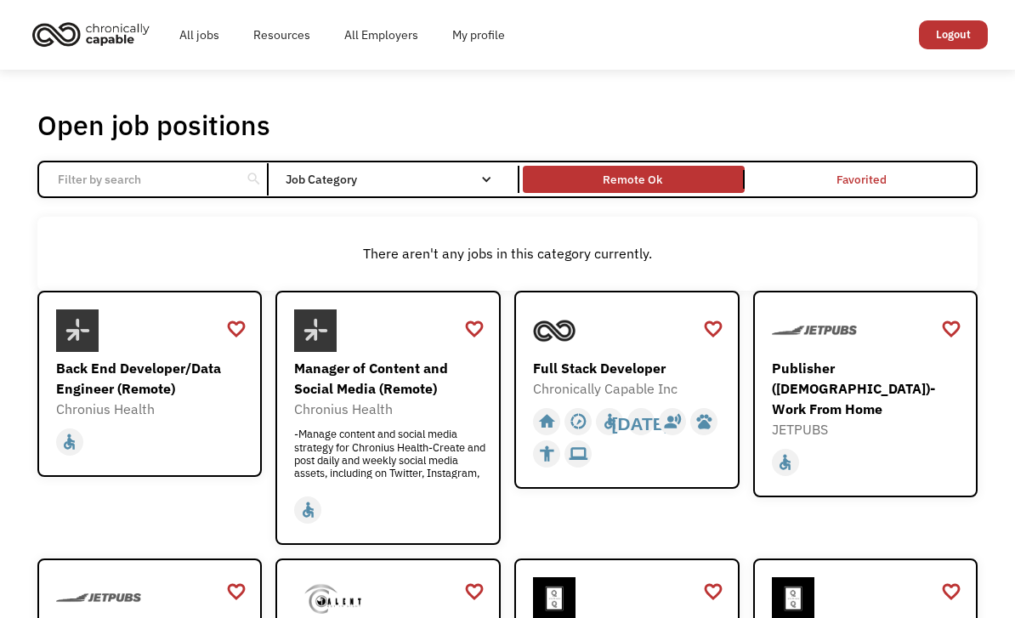
click at [375, 185] on div "Job Category" at bounding box center [398, 179] width 224 height 12
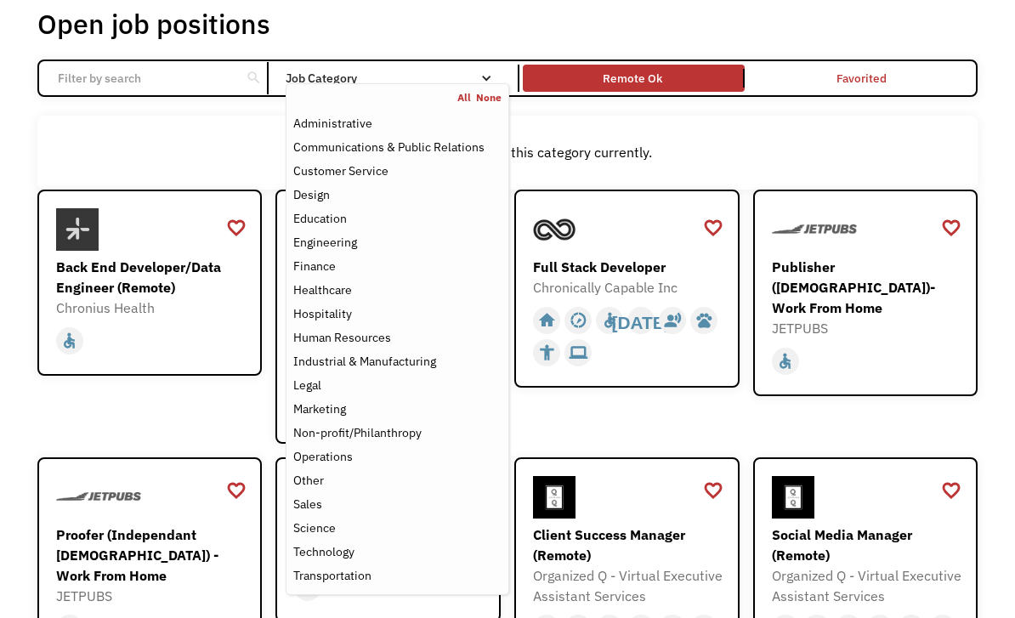
scroll to position [101, 0]
click at [336, 202] on div "Design" at bounding box center [397, 194] width 208 height 20
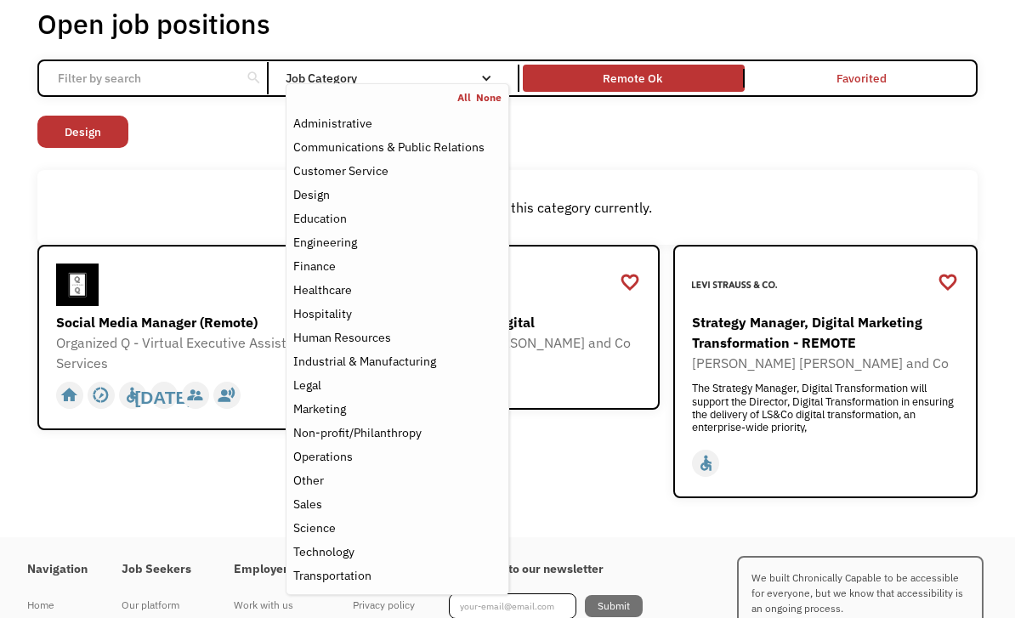
click at [853, 173] on div "Open job positions You have X liked items Search search Filter by category Admi…" at bounding box center [507, 252] width 940 height 491
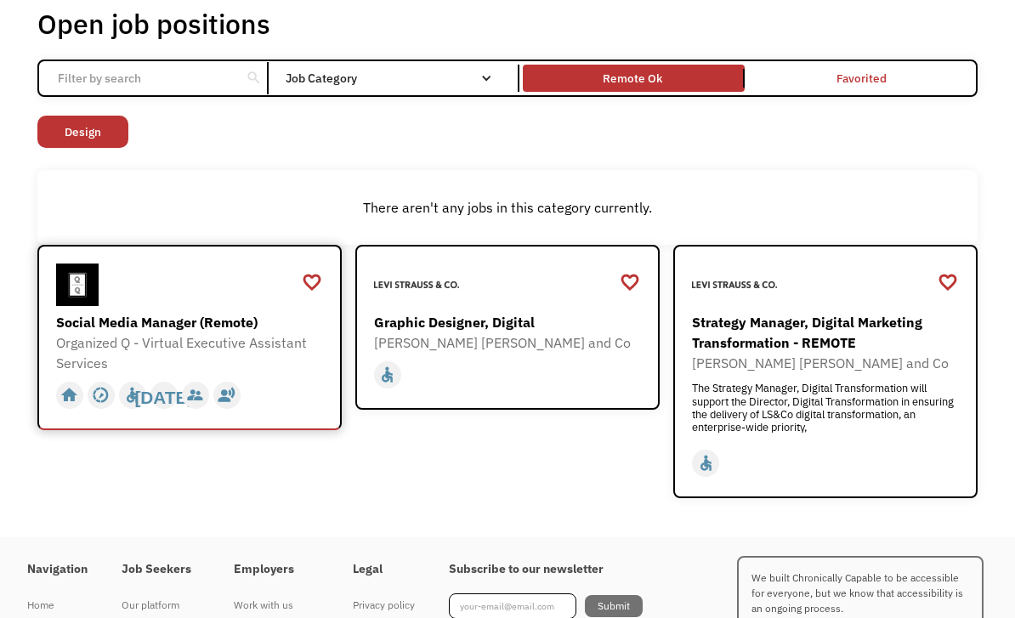
click at [156, 332] on div "Social Media Manager (Remote)" at bounding box center [191, 322] width 271 height 20
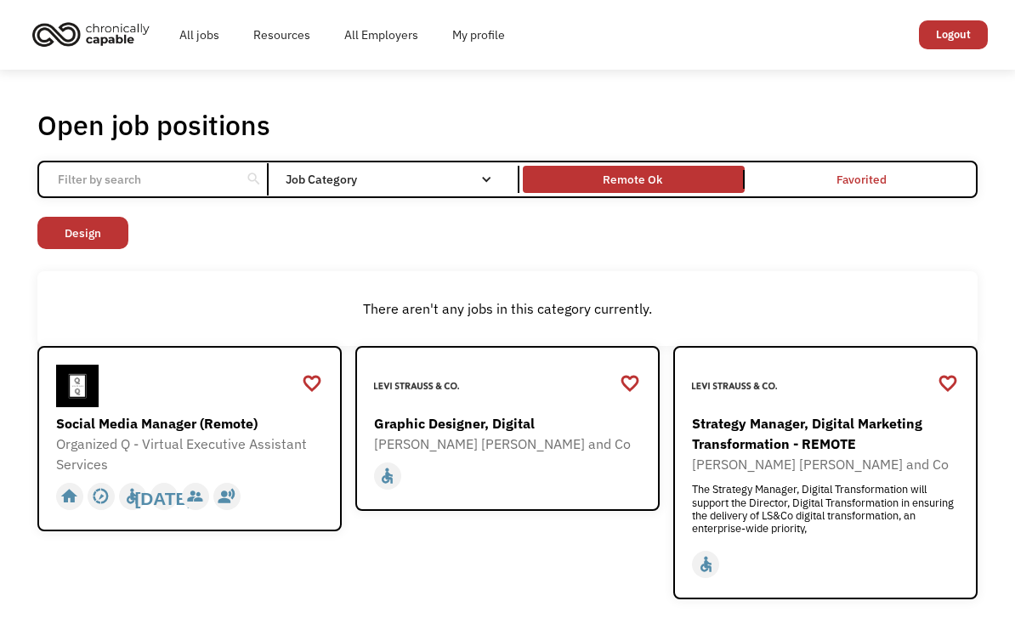
click at [345, 185] on div "Job Category" at bounding box center [398, 179] width 224 height 12
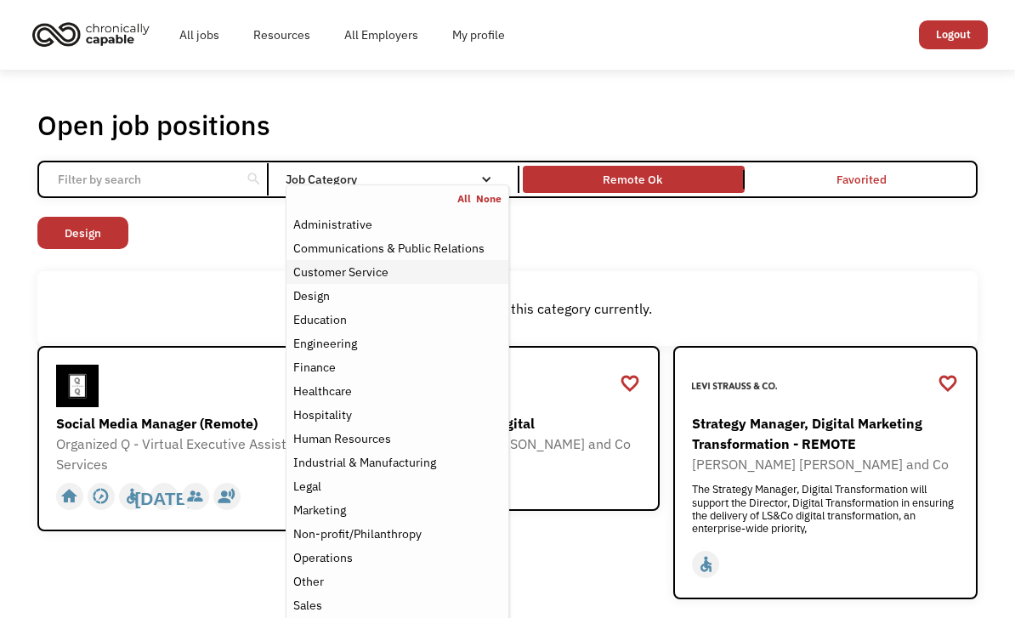
click at [366, 275] on div "Customer Service" at bounding box center [340, 272] width 95 height 20
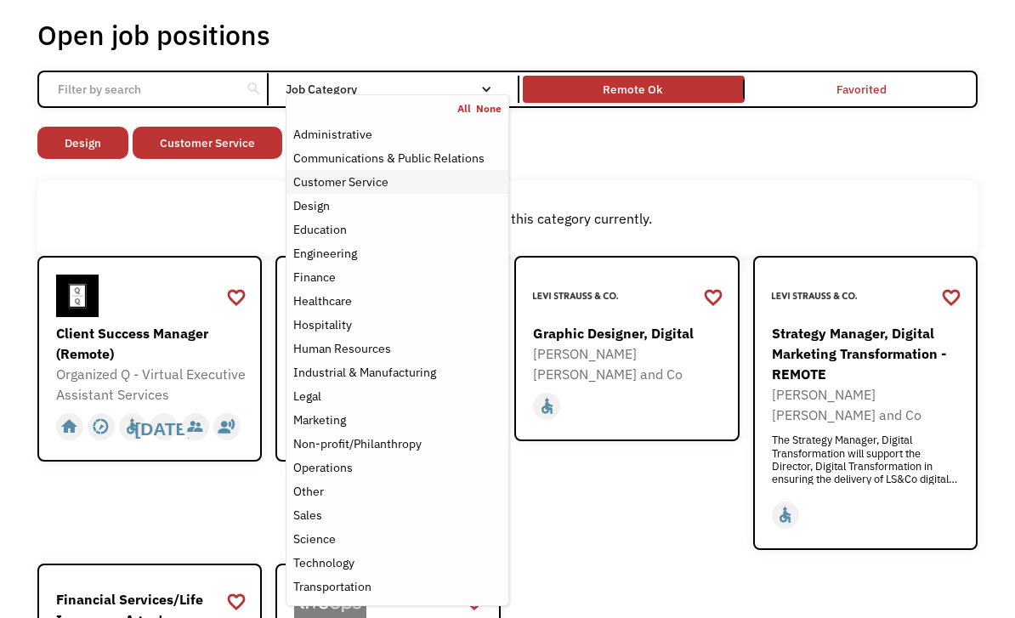
scroll to position [87, 0]
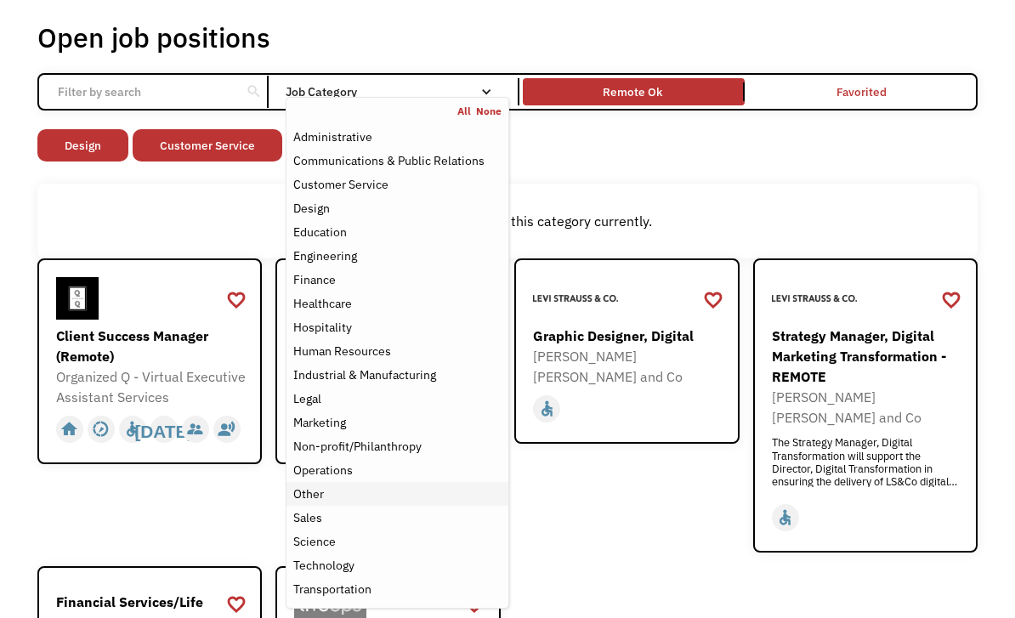
click at [356, 503] on div "Other" at bounding box center [397, 495] width 208 height 20
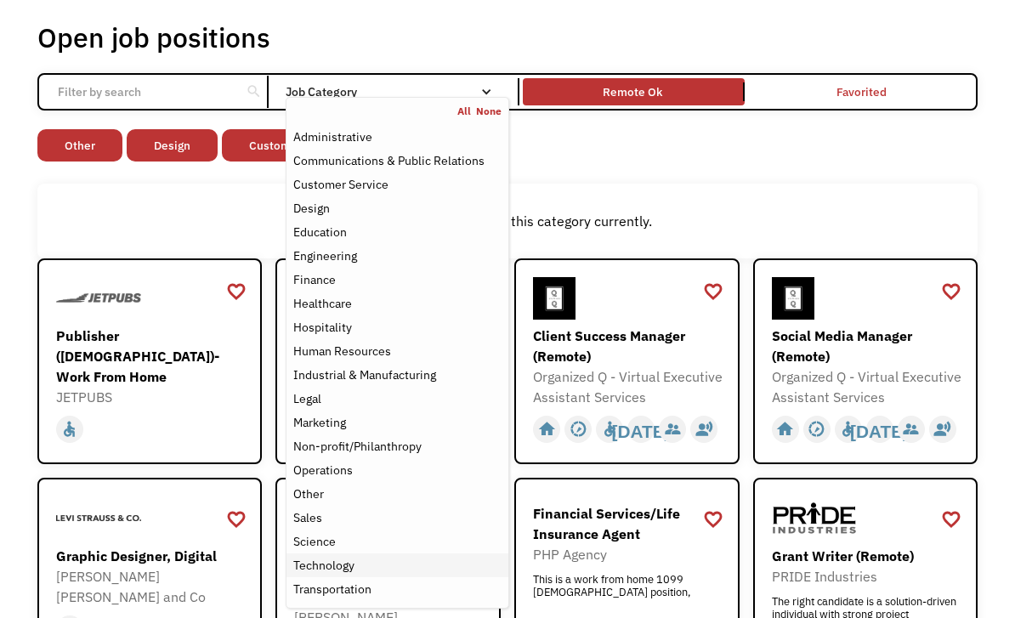
click at [349, 576] on div "Technology" at bounding box center [323, 565] width 61 height 20
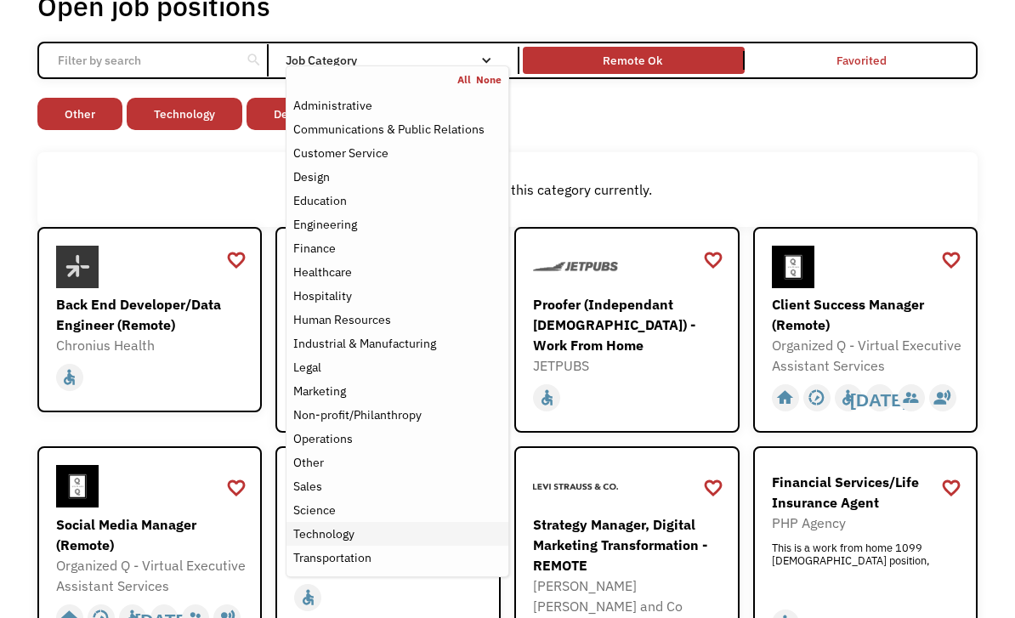
scroll to position [117, 0]
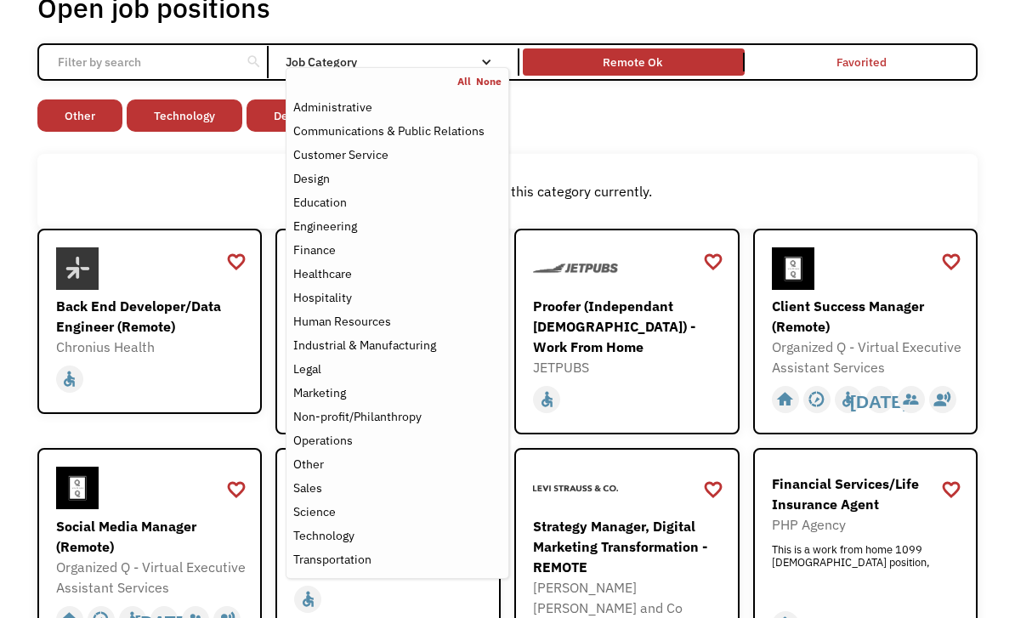
click at [666, 167] on div "There aren't any jobs in this category currently." at bounding box center [507, 191] width 940 height 75
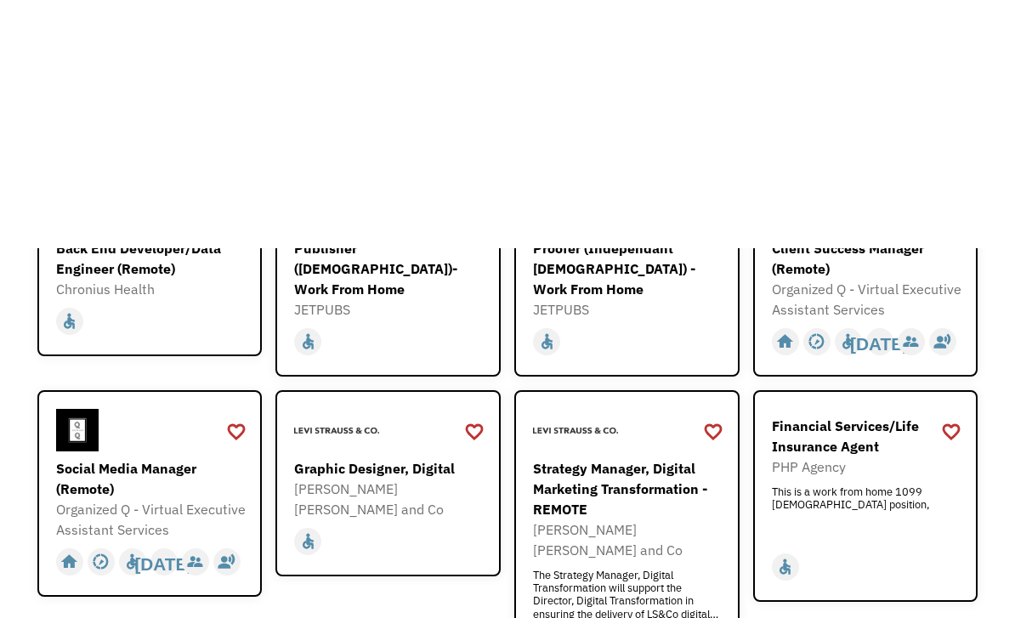
scroll to position [0, 0]
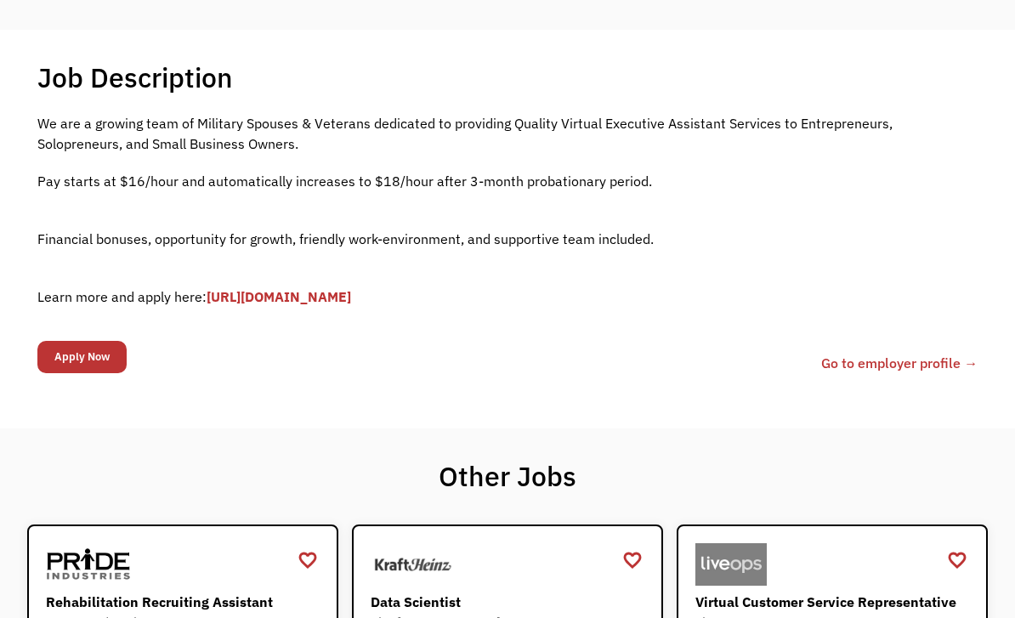
scroll to position [332, 0]
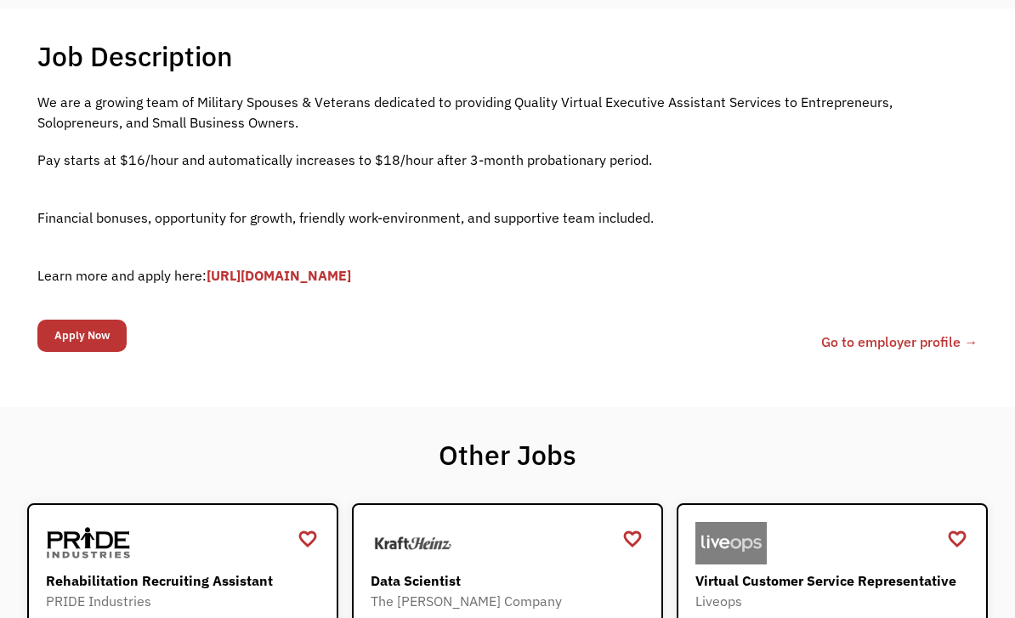
click at [351, 285] on link "[URL][DOMAIN_NAME]" at bounding box center [279, 276] width 145 height 17
